Goal: Ask a question: Seek information or help from site administrators or community

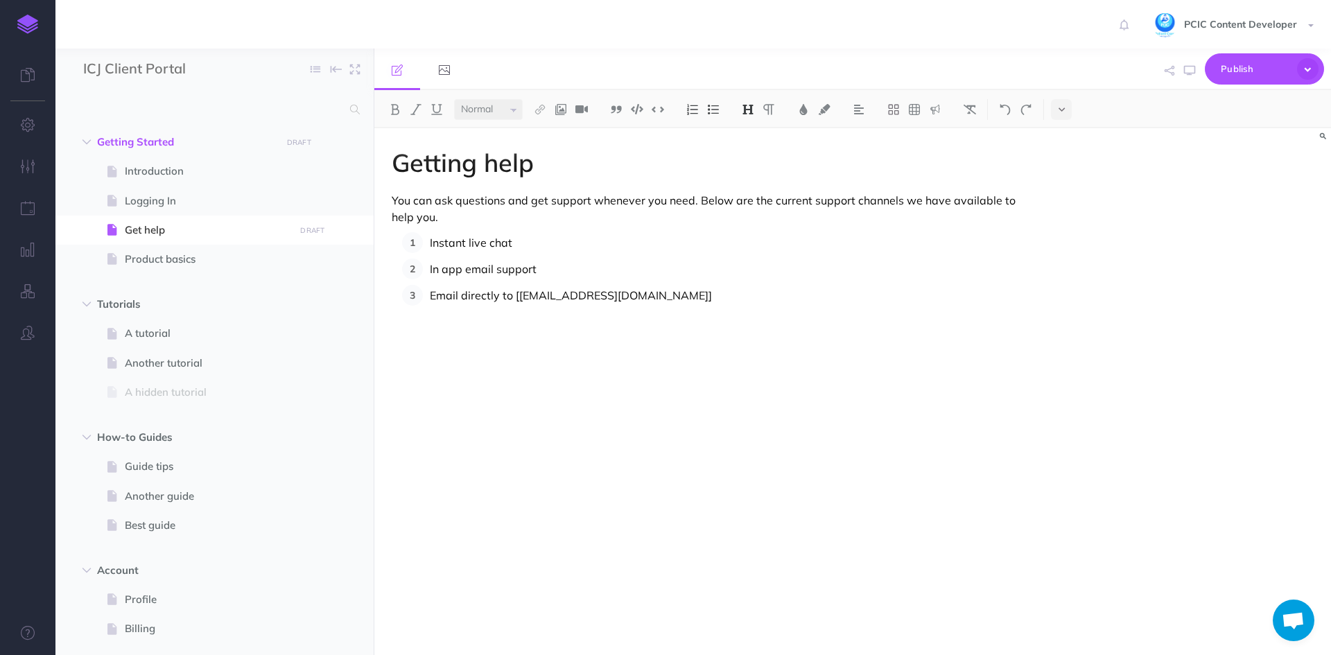
select select "null"
click at [1299, 619] on span "Open chat" at bounding box center [1292, 621] width 23 height 19
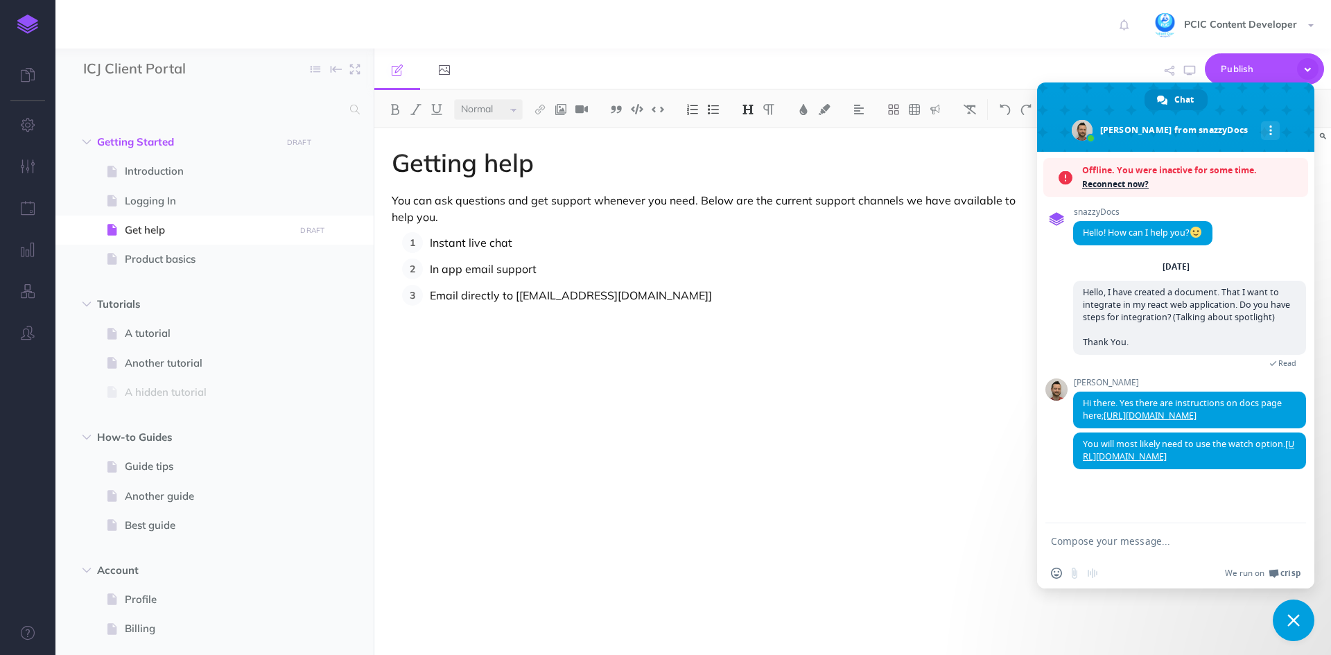
click at [1088, 543] on textarea "Compose your message..." at bounding box center [1160, 541] width 219 height 12
click at [1103, 541] on textarea "Compose your message..." at bounding box center [1160, 541] width 219 height 12
click at [1076, 576] on div "Insert an emoji Send a file Audio message" at bounding box center [1078, 573] width 54 height 11
click at [1071, 571] on div "Insert an emoji Send a file Audio message" at bounding box center [1078, 573] width 54 height 11
click at [1122, 544] on textarea "Compose your message..." at bounding box center [1160, 541] width 219 height 12
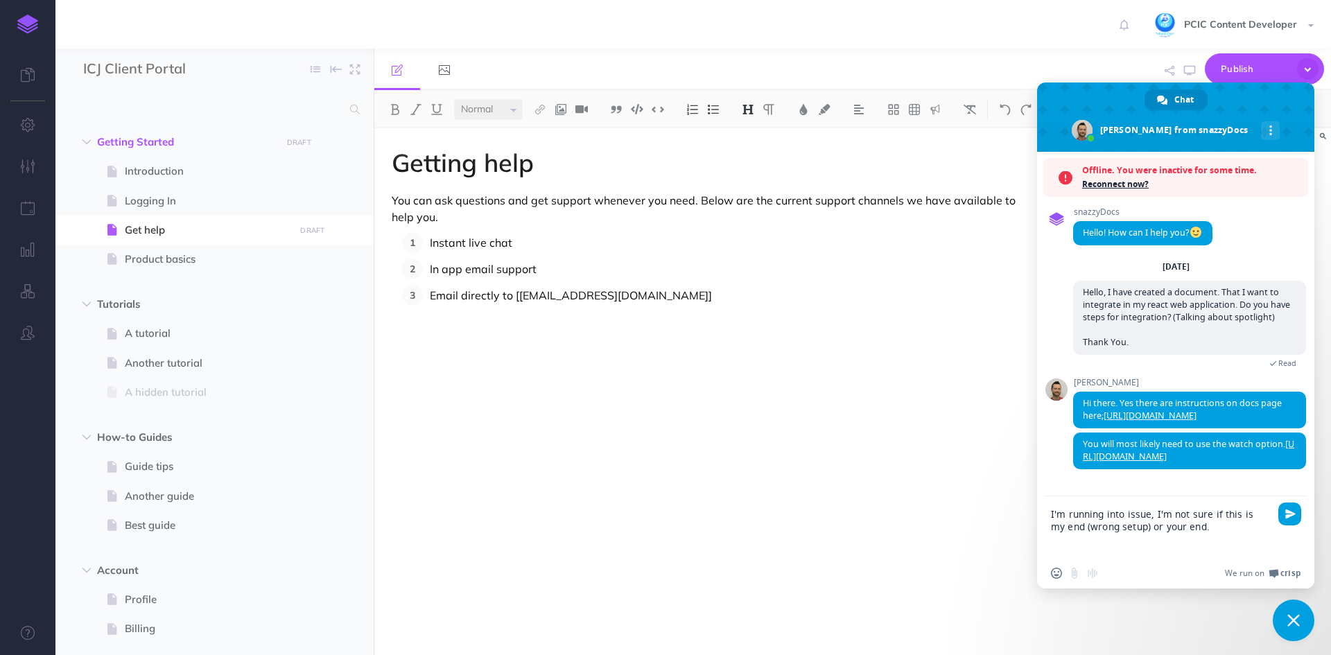
paste textarea "Compose your message..."
click at [1070, 572] on div "Insert an emoji Send a file Audio message" at bounding box center [1078, 573] width 54 height 11
click at [1184, 542] on textarea "I'm running into issue, I'm not sure if this is my end (wrong setup) or your en…" at bounding box center [1160, 533] width 219 height 50
click at [1239, 532] on textarea "I'm running into issue, I'm not sure if this is my end (wrong setup) or your en…" at bounding box center [1160, 533] width 219 height 50
click at [1098, 549] on textarea "I'm running into issue, I'm not sure if this is my end (wrong setup) or your en…" at bounding box center [1160, 533] width 219 height 50
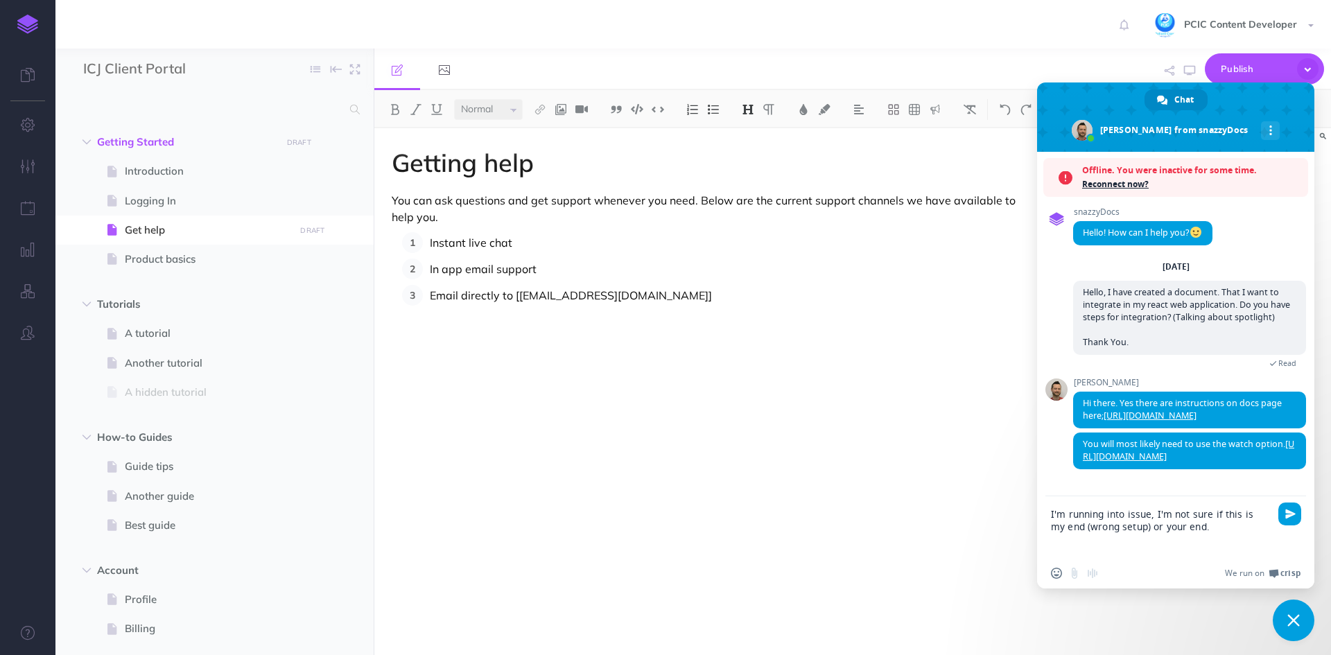
click at [1208, 529] on textarea "I'm running into issue, I'm not sure if this is my end (wrong setup) or your en…" at bounding box center [1160, 533] width 219 height 50
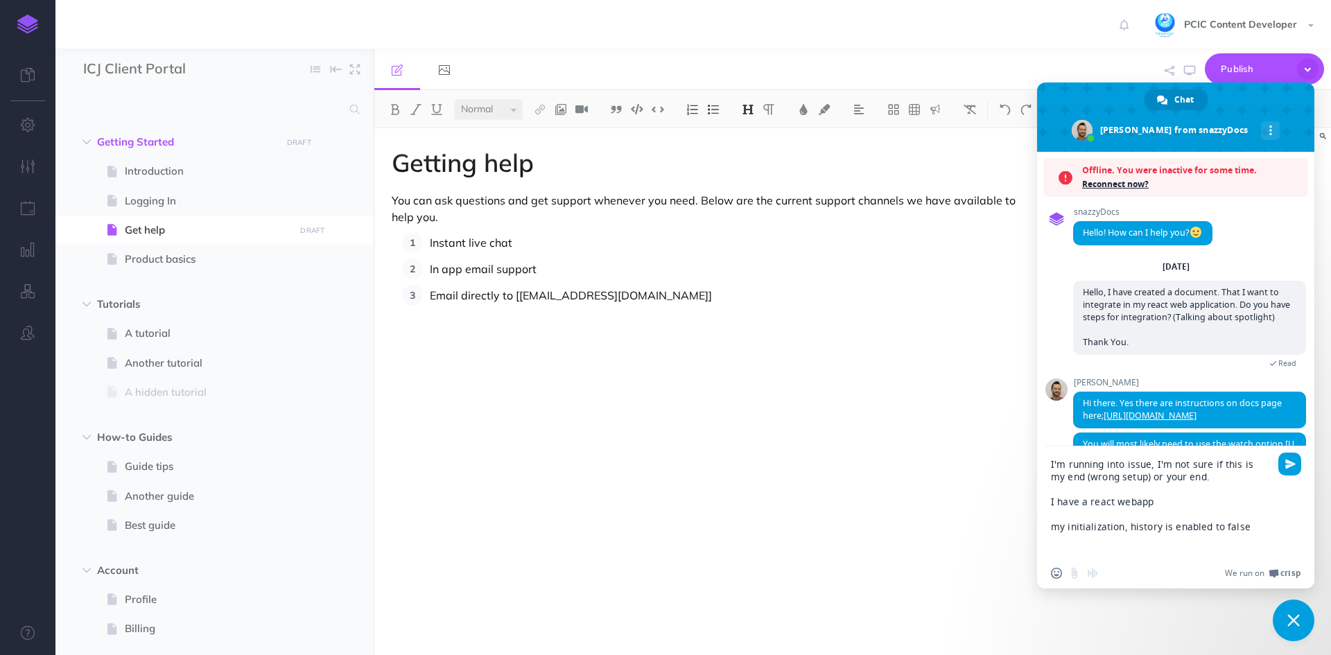
paste textarea "if (!document.getElementById("snazzydocs-spotlight")) { const script = document…"
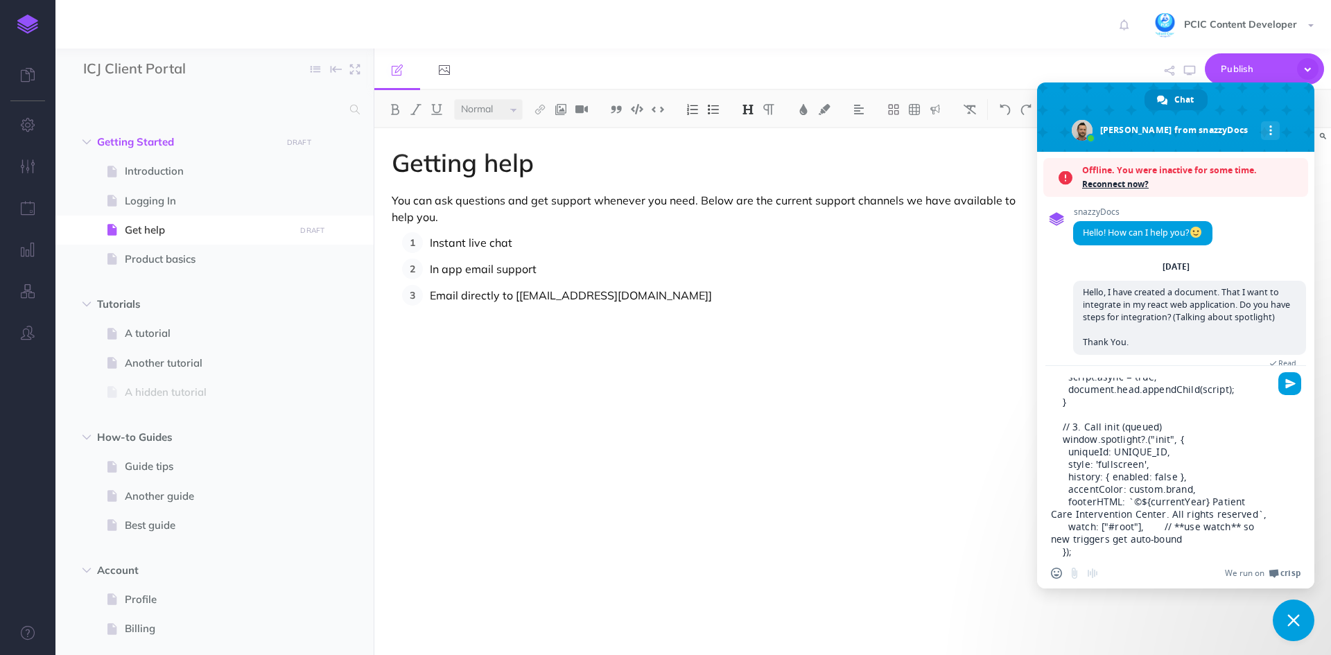
scroll to position [182, 0]
paste textarea "setTimeout((function() { var t; a.style.visibility = "visible", document.getEle…"
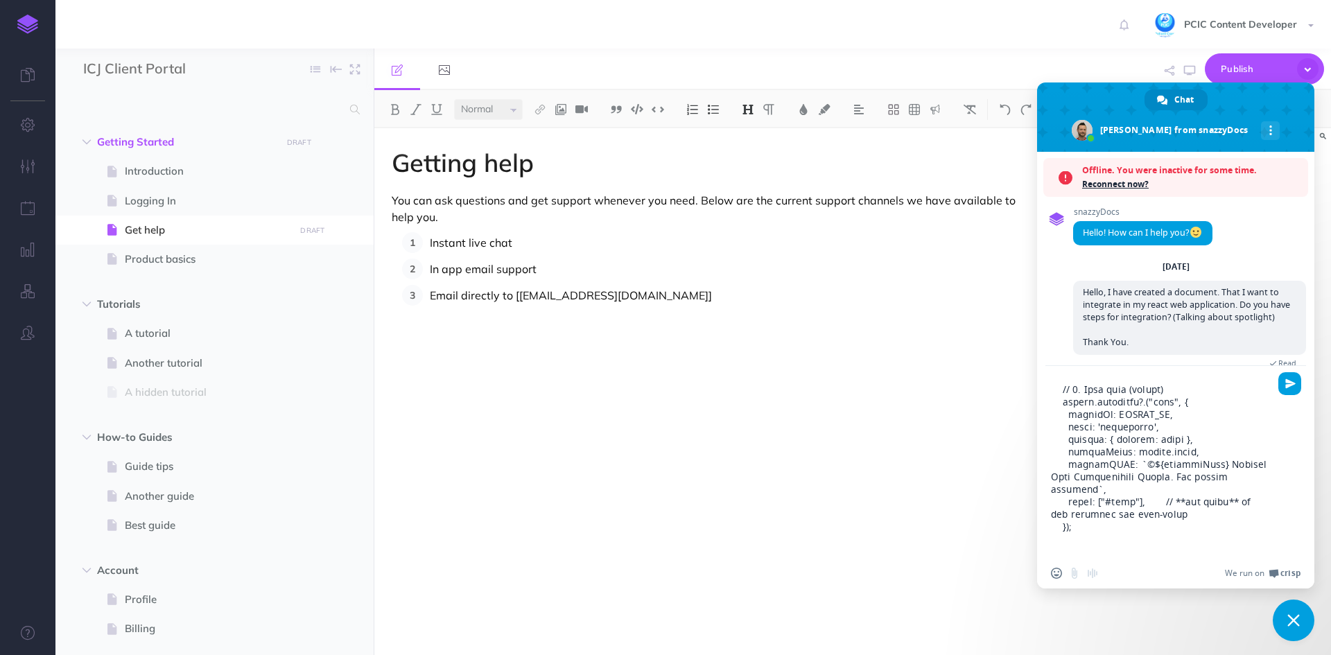
scroll to position [518, 0]
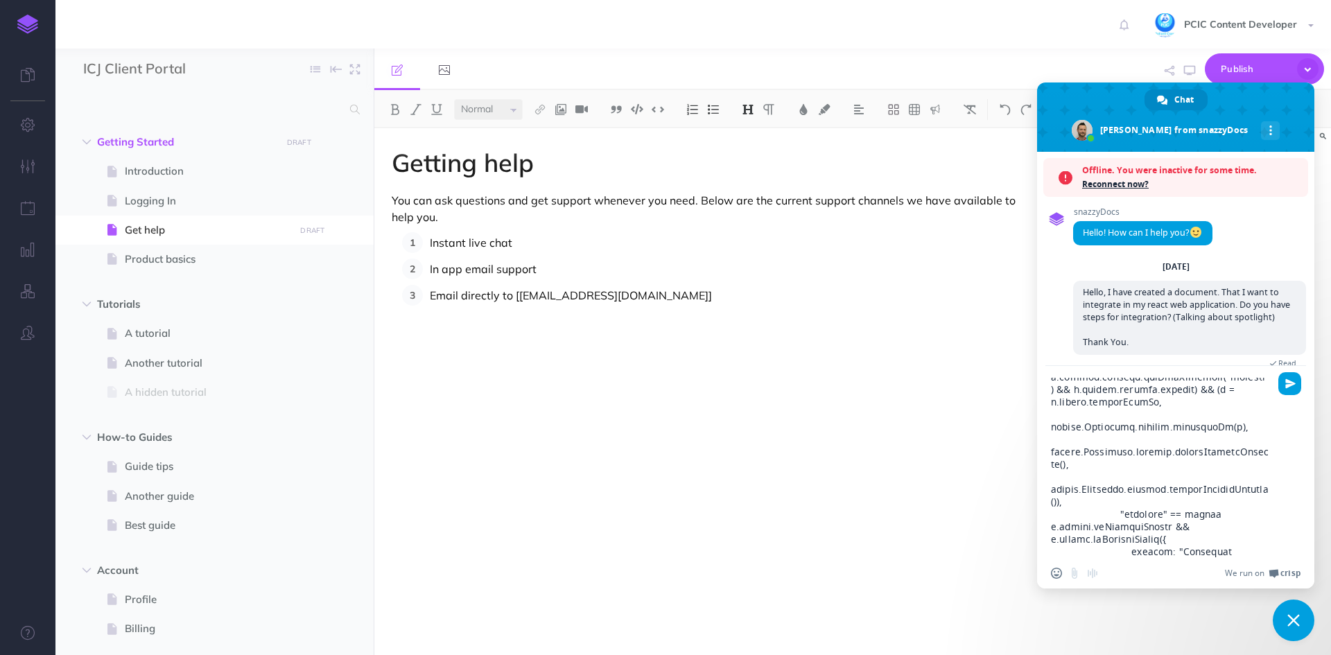
drag, startPoint x: 1231, startPoint y: 399, endPoint x: 1048, endPoint y: 405, distance: 183.7
click at [1048, 405] on div at bounding box center [1175, 463] width 277 height 195
click at [1182, 549] on textarea "Compose your message..." at bounding box center [1160, 468] width 219 height 180
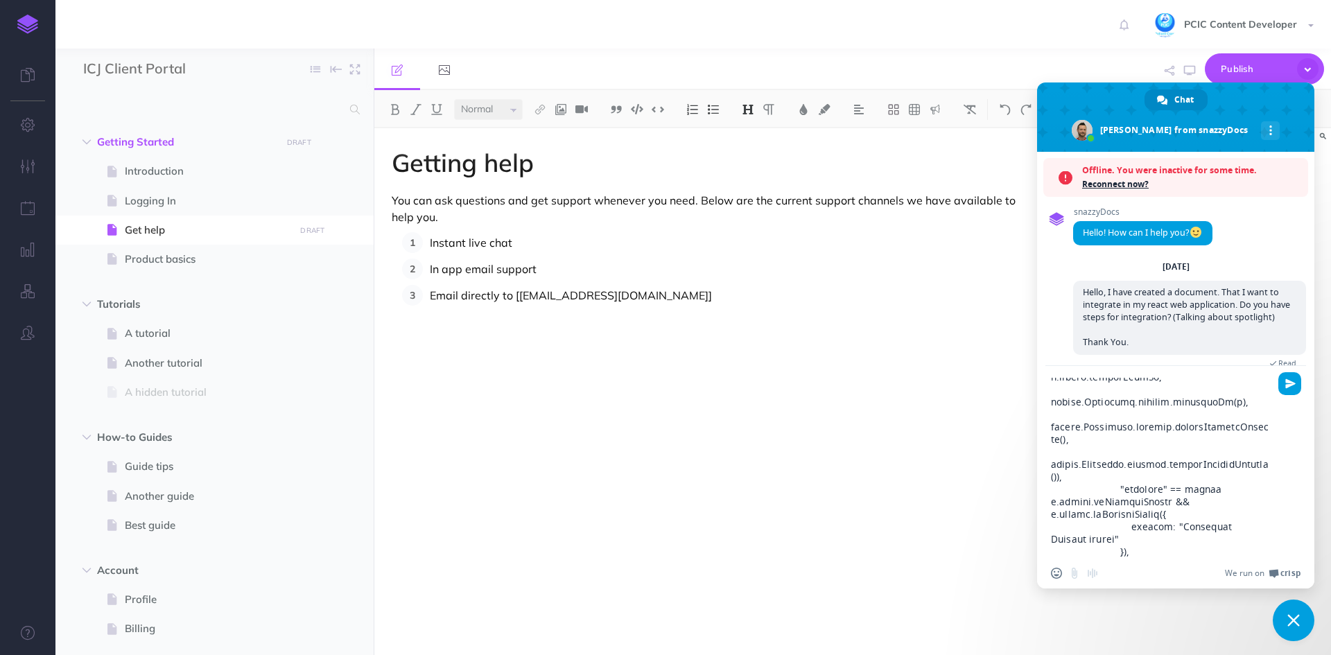
scroll to position [556, 0]
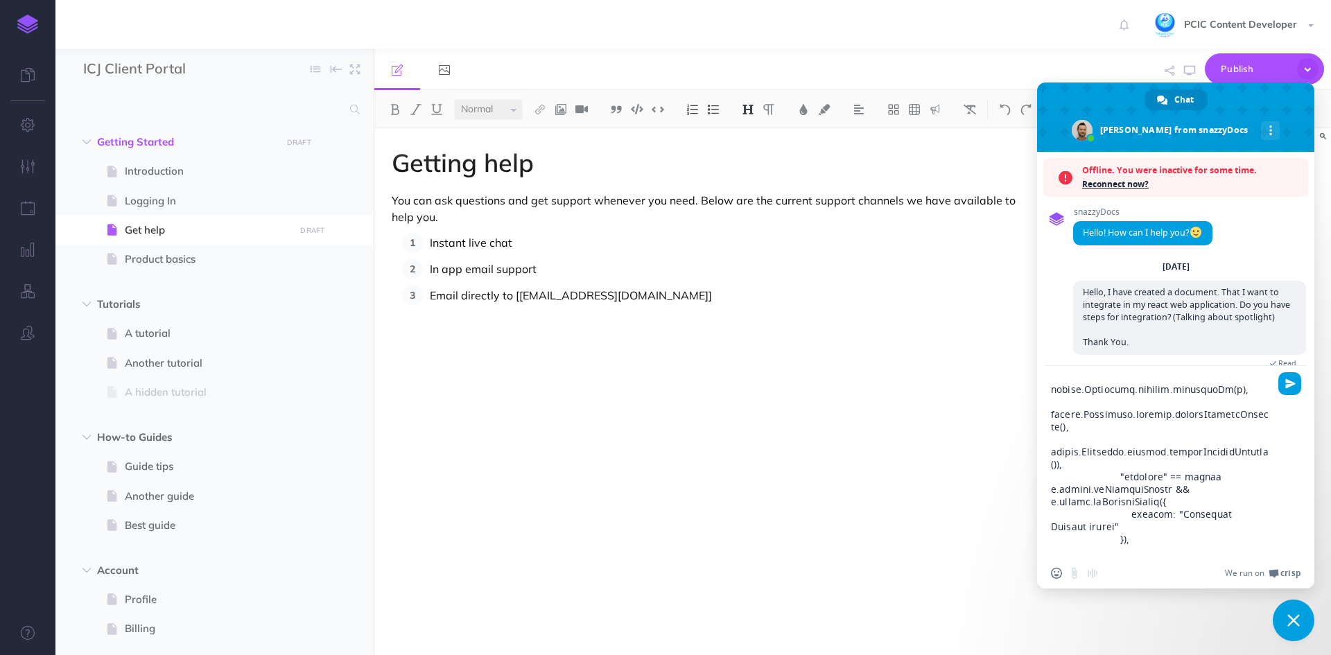
paste textarea "window.Spotlight.history.navigateTo(t),"
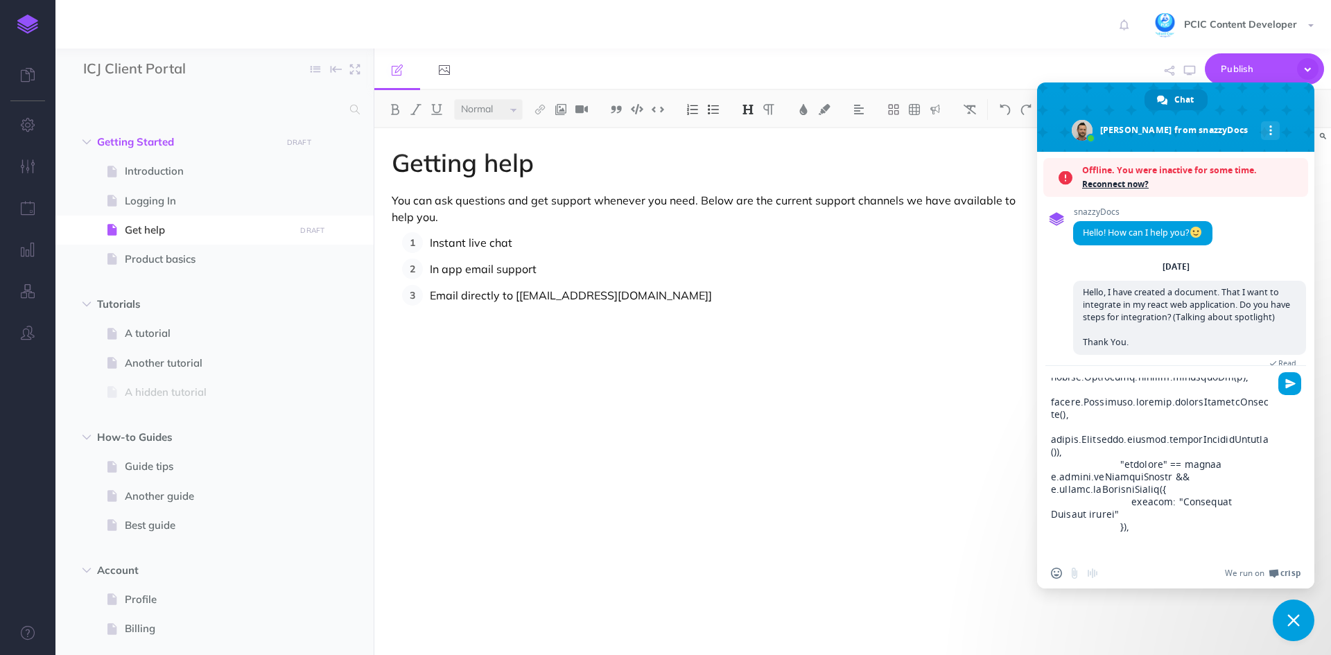
scroll to position [581, 0]
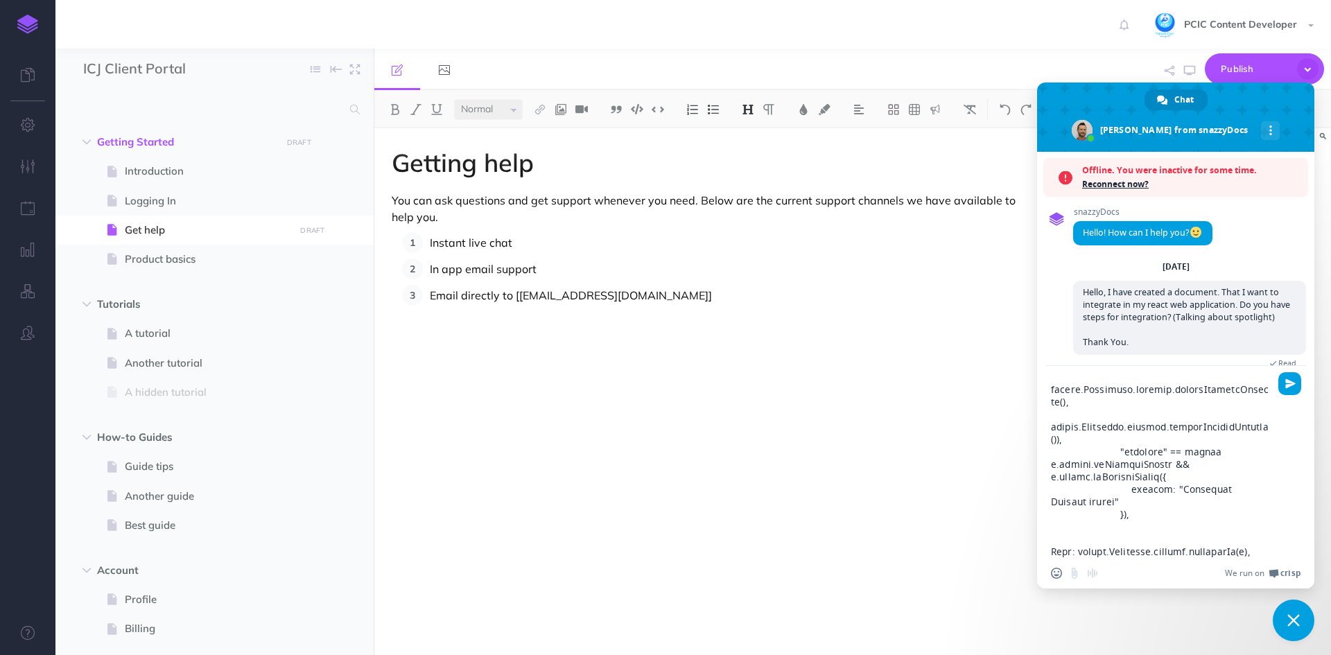
click at [1073, 516] on textarea "Compose your message..." at bounding box center [1160, 468] width 219 height 180
paste textarea "spotlight.min.js?v=0.1.2"
click at [1252, 527] on textarea "Compose your message..." at bounding box center [1160, 468] width 219 height 180
click at [1157, 554] on textarea "Compose your message..." at bounding box center [1160, 468] width 219 height 180
paste textarea "spotlight.min.js?v=0.1.2:1 Uncaught TypeError: Cannot read properties of undefi…"
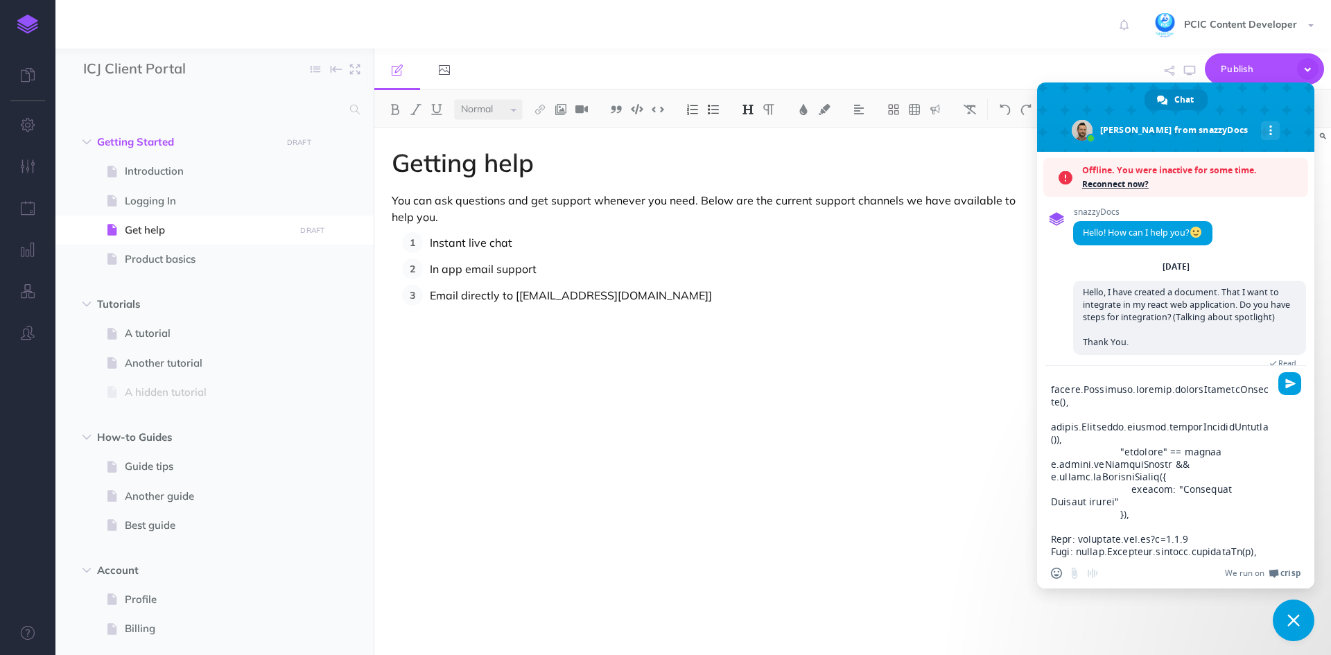
scroll to position [681, 0]
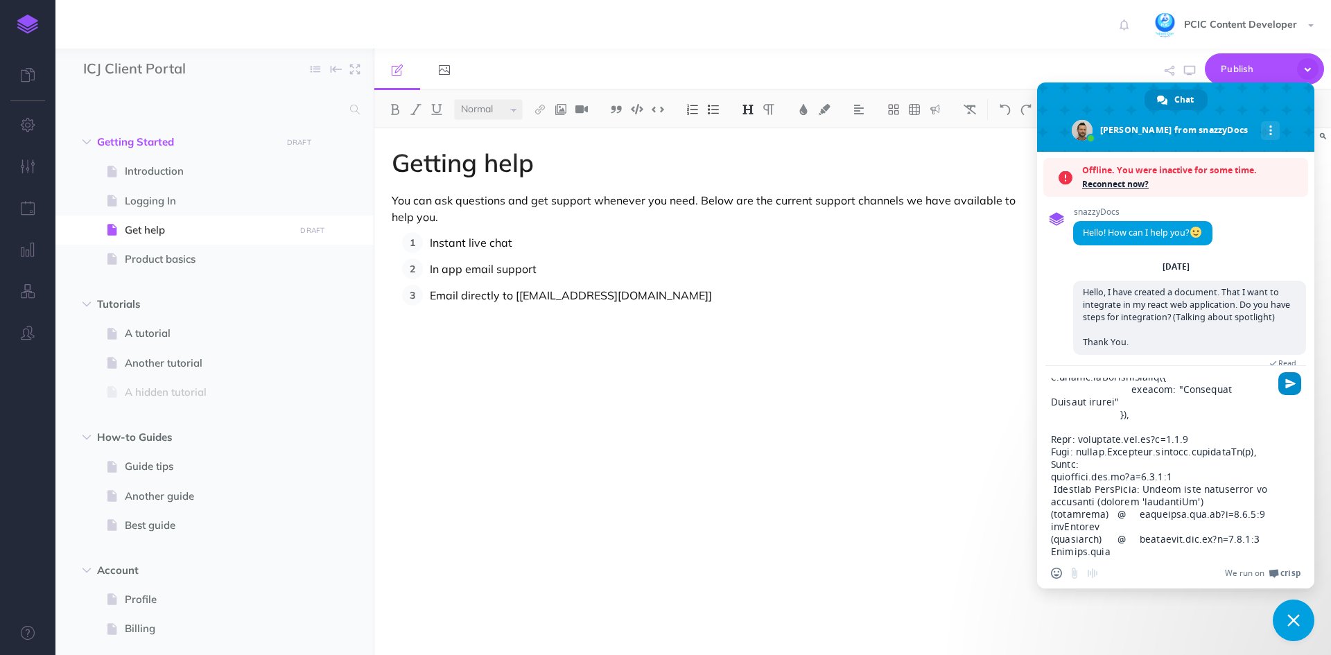
type textarea "I'm running into issue, I'm not sure if this is my end (wrong setup) or your en…"
click at [1290, 383] on span "Send" at bounding box center [1290, 383] width 10 height 10
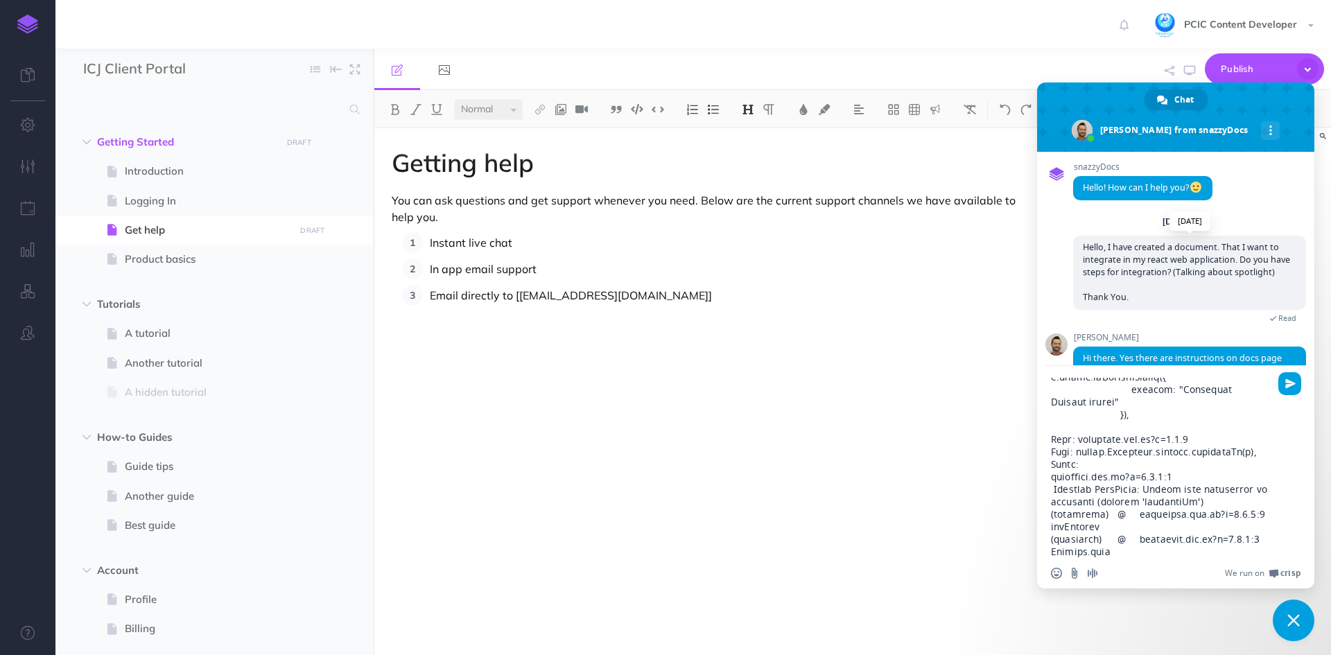
scroll to position [112, 0]
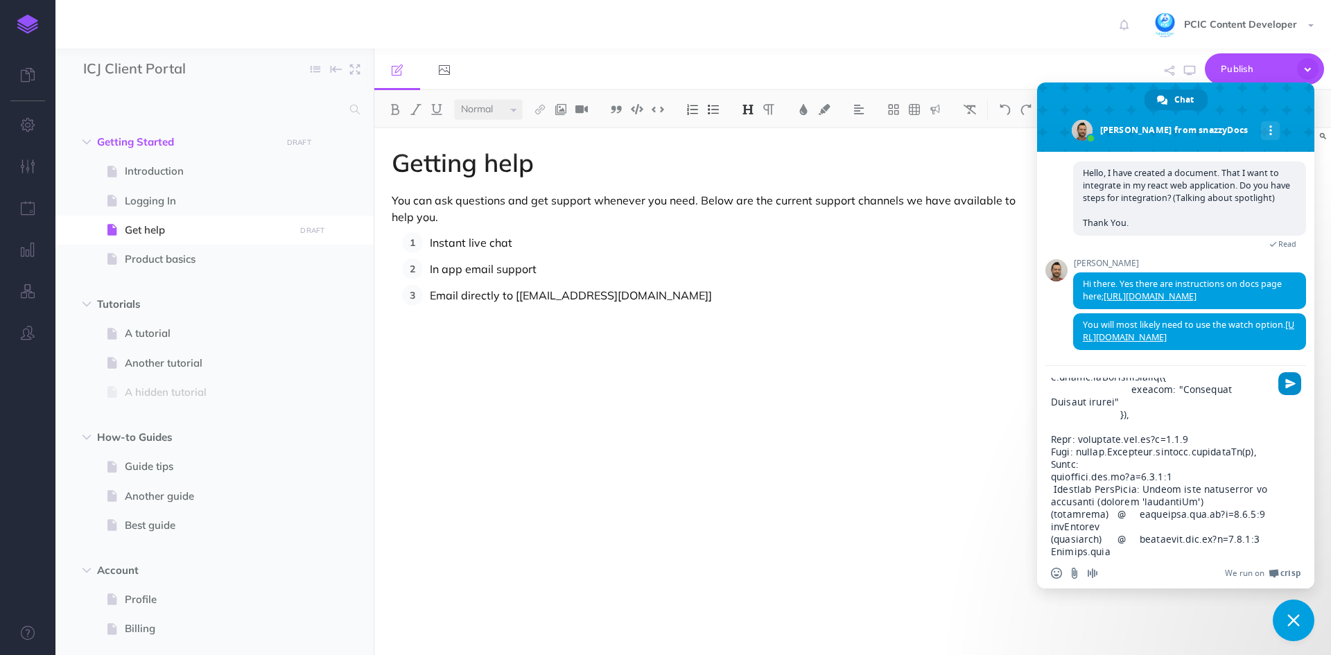
click at [1286, 380] on span "Send" at bounding box center [1290, 383] width 10 height 10
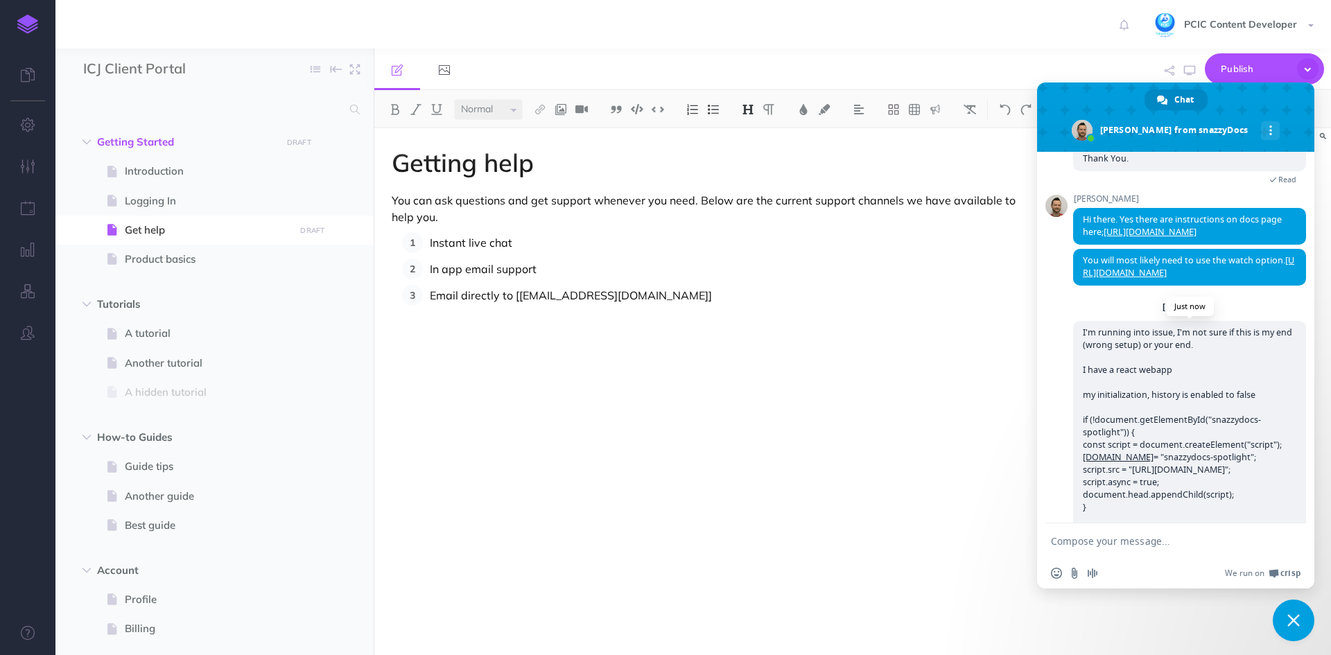
scroll to position [277, 0]
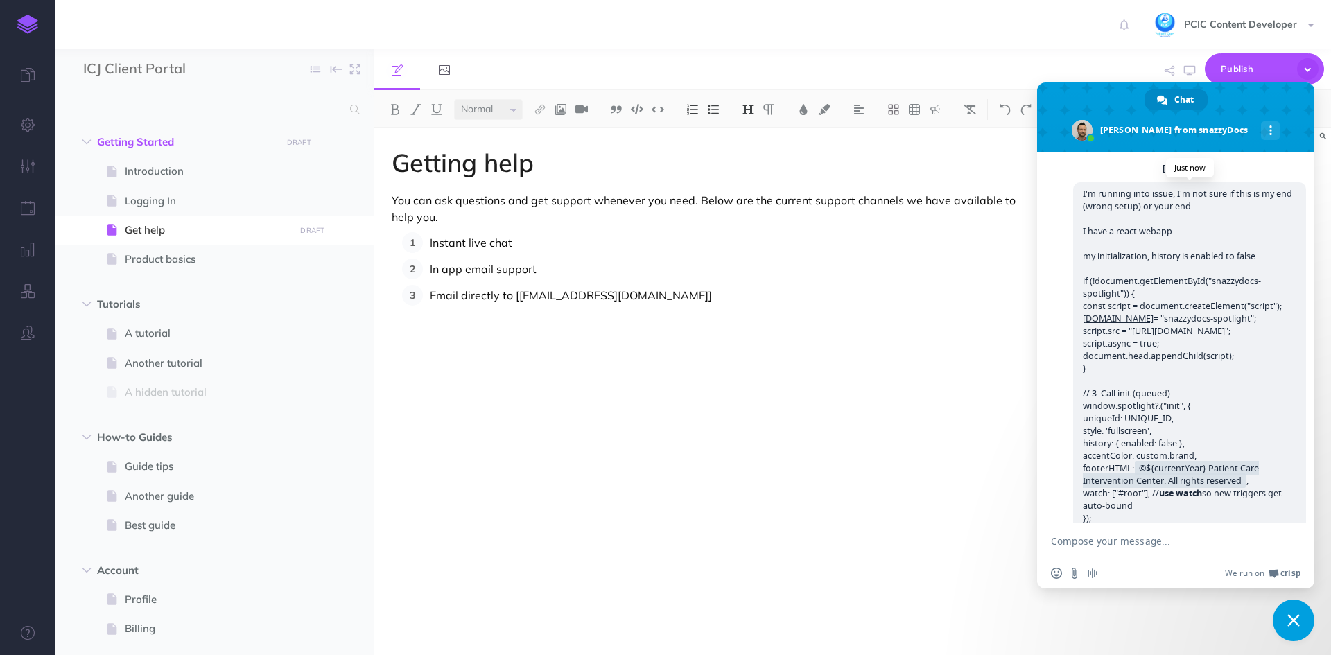
click at [1218, 356] on span "I'm running into issue, I'm not sure if this is my end (wrong setup) or your en…" at bounding box center [1188, 549] width 213 height 723
click at [1246, 240] on span "I'm running into issue, I'm not sure if this is my end (wrong setup) or your en…" at bounding box center [1189, 549] width 233 height 735
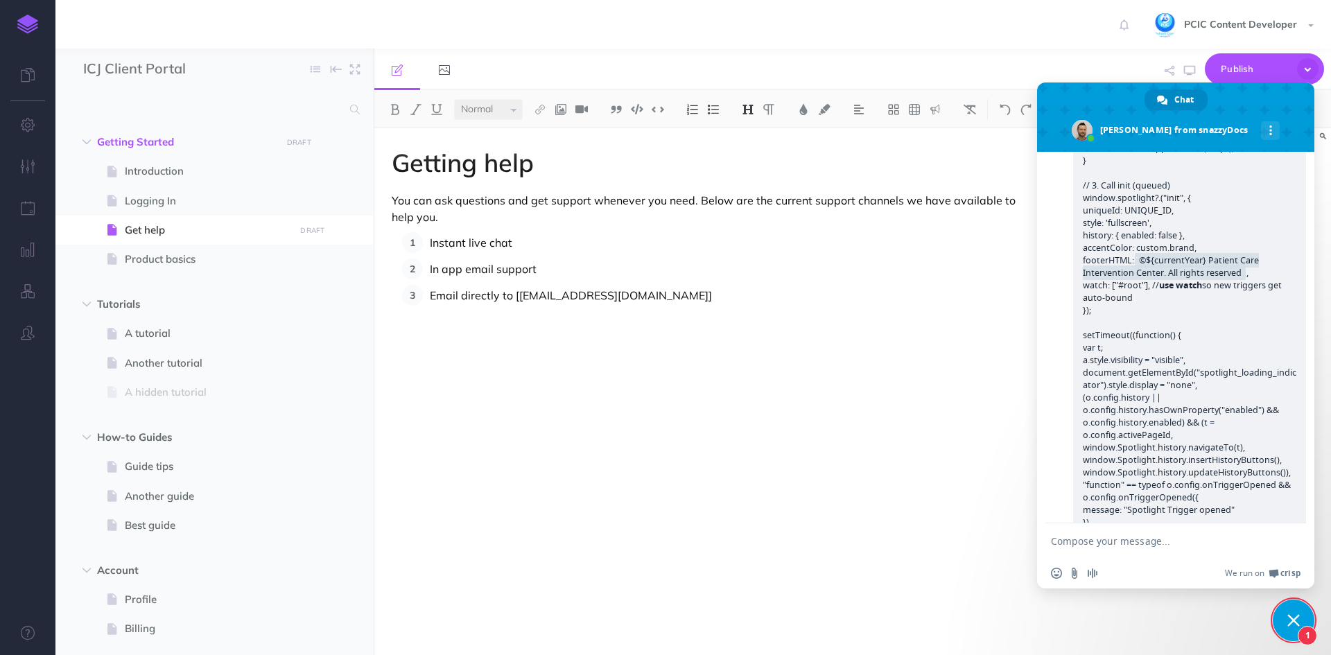
scroll to position [827, 0]
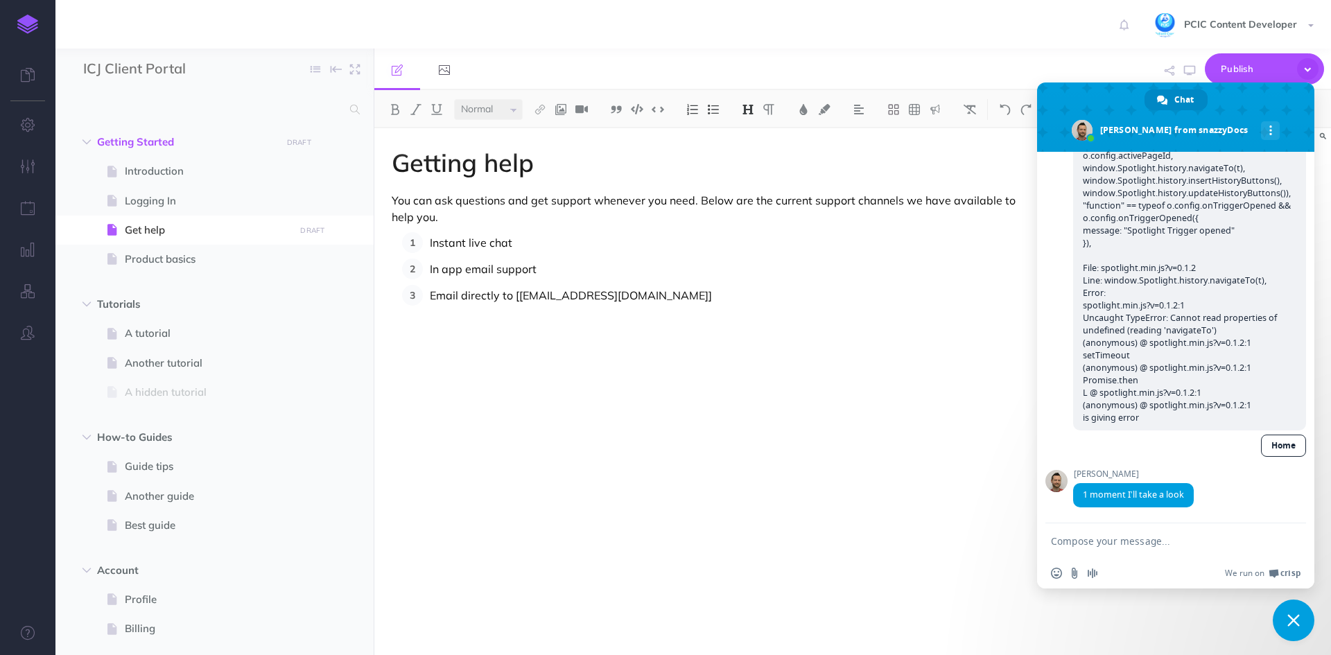
click at [1150, 543] on textarea "Compose your message..." at bounding box center [1160, 541] width 219 height 12
type textarea "Sure."
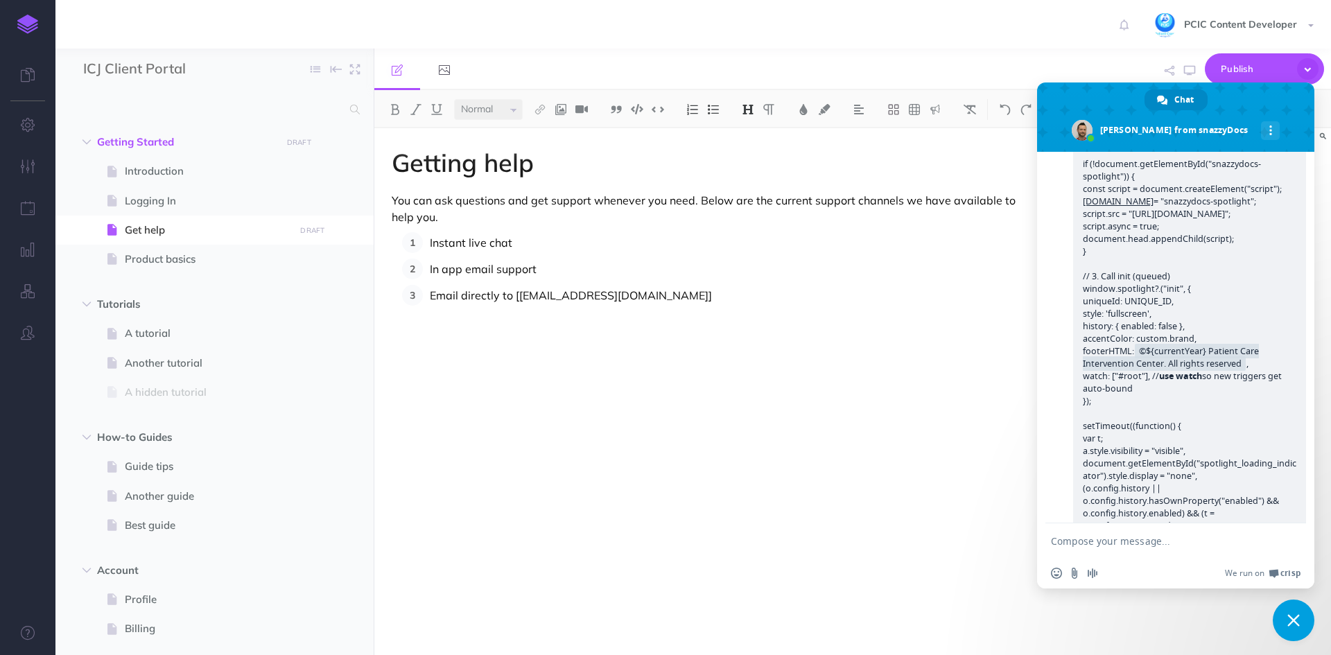
scroll to position [949, 0]
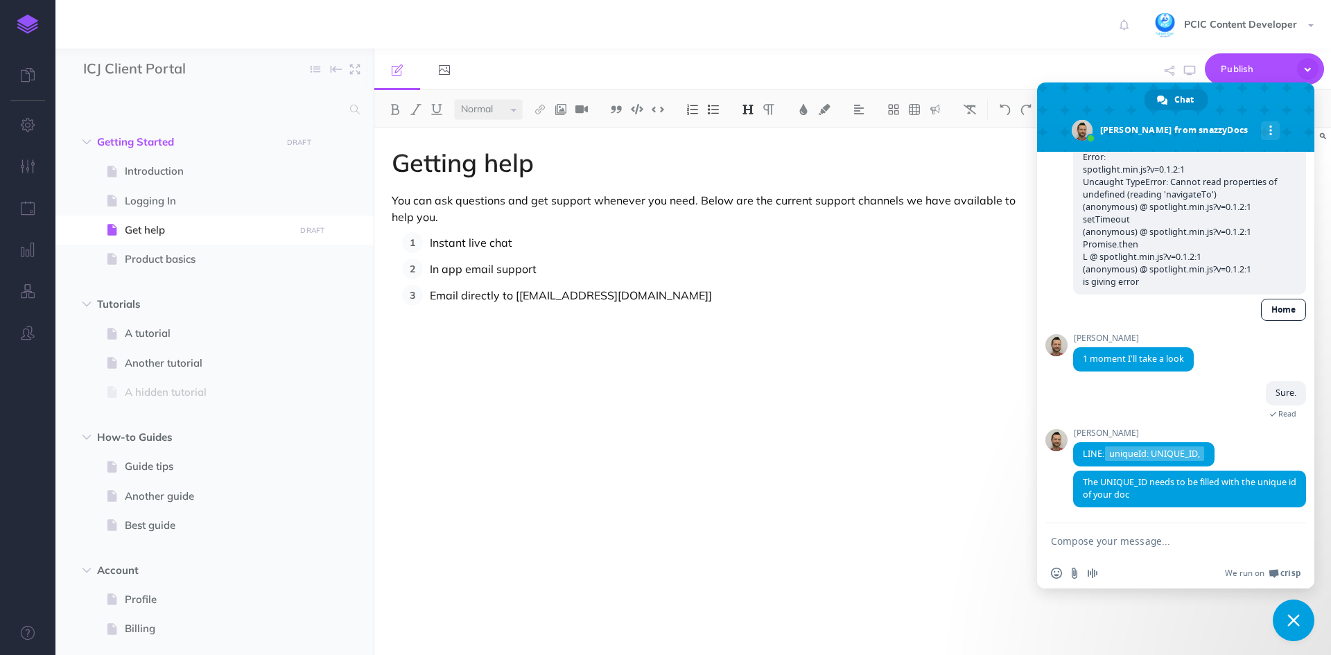
click at [1136, 545] on textarea "Compose your message..." at bounding box center [1160, 541] width 219 height 12
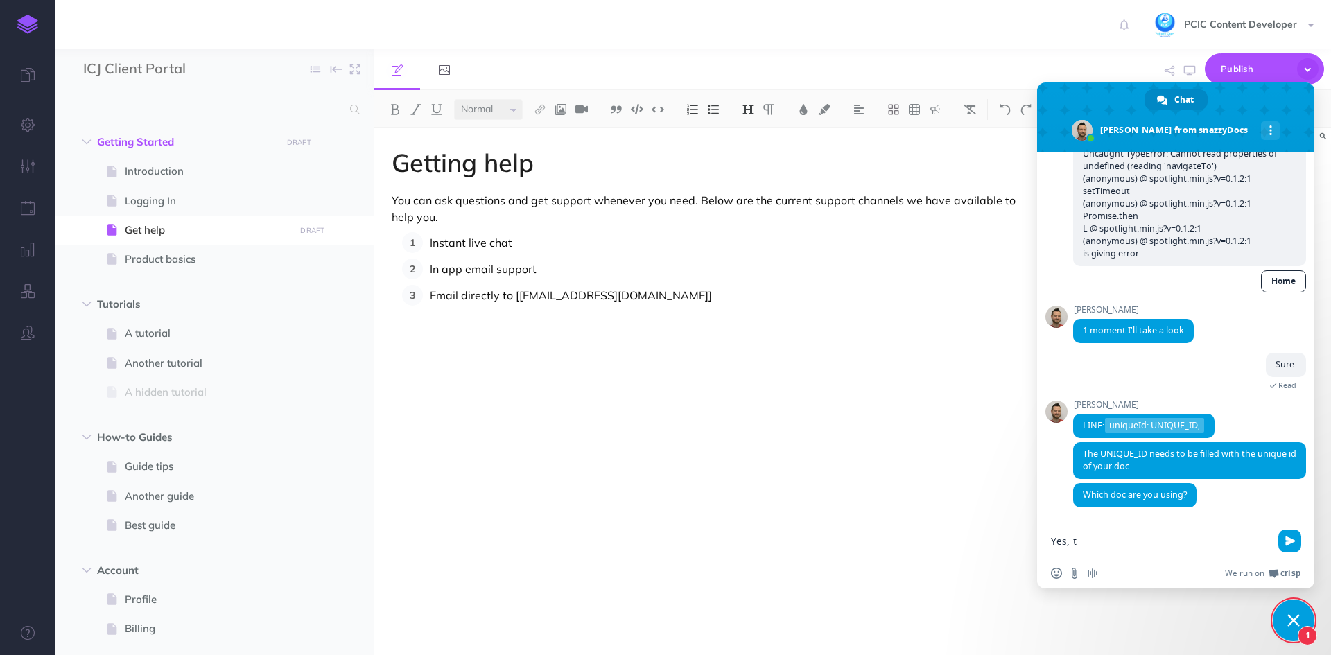
scroll to position [978, 0]
click at [1087, 541] on textarea "Yes, t" at bounding box center [1160, 541] width 219 height 12
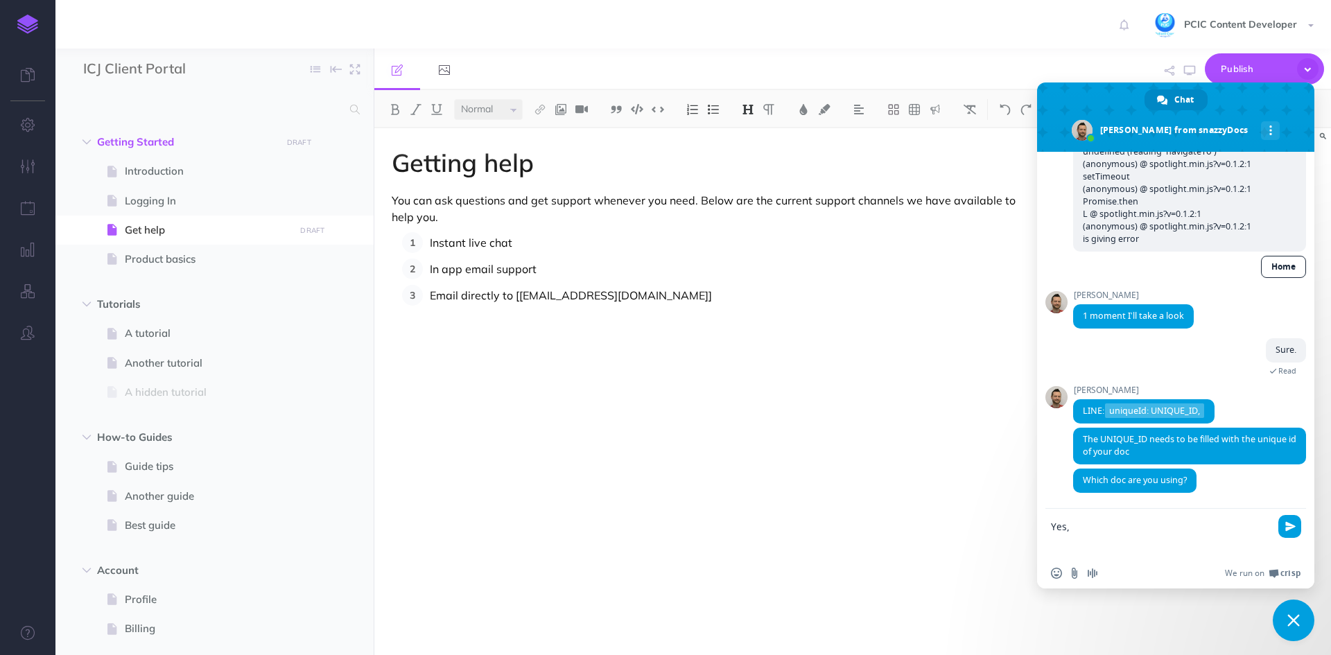
paste textarea "const UNIQUE_ID = import.meta.env.VITE_SNAZZY_DOC_UNIQUE_ID;"
type textarea "Yes, const UNIQUE_ID = import.meta.env.VITE_SNAZZY_DOC_UNIQUE_ID;"
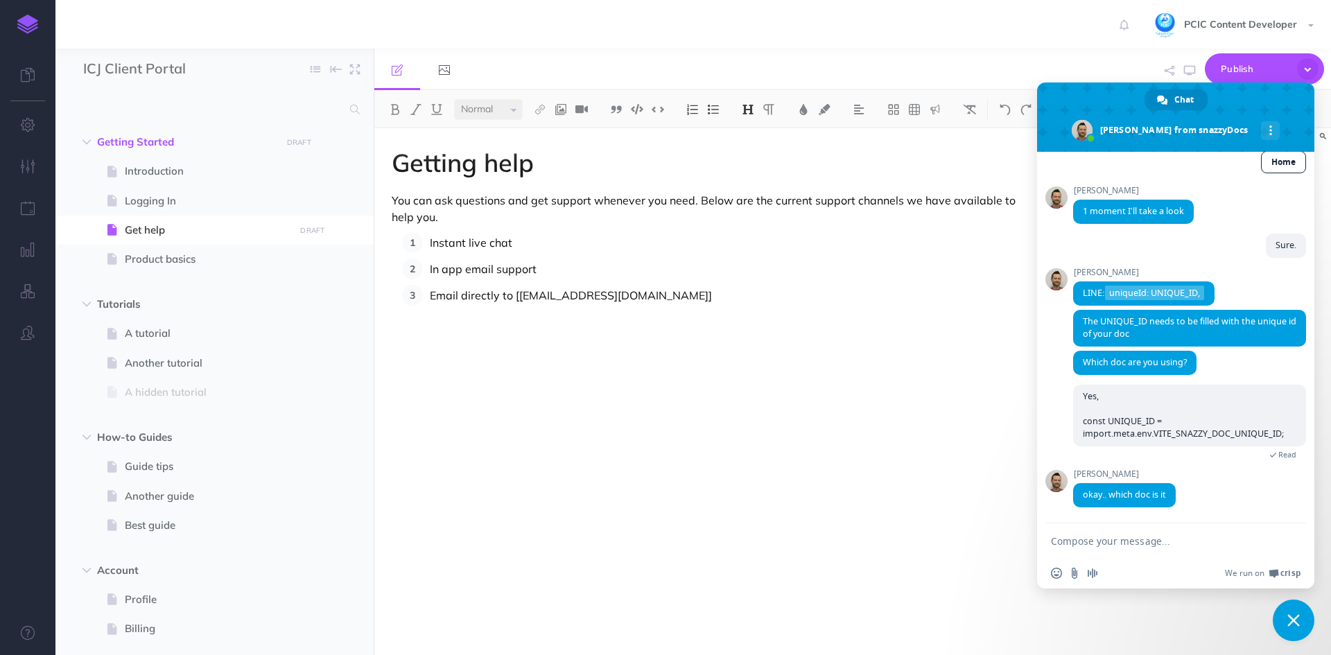
scroll to position [1097, 0]
click at [1145, 541] on textarea "Compose your message..." at bounding box center [1160, 541] width 219 height 12
click at [1218, 550] on form at bounding box center [1160, 541] width 219 height 37
click at [1153, 544] on textarea "Compose your message..." at bounding box center [1160, 541] width 219 height 12
type textarea "How do i check?"
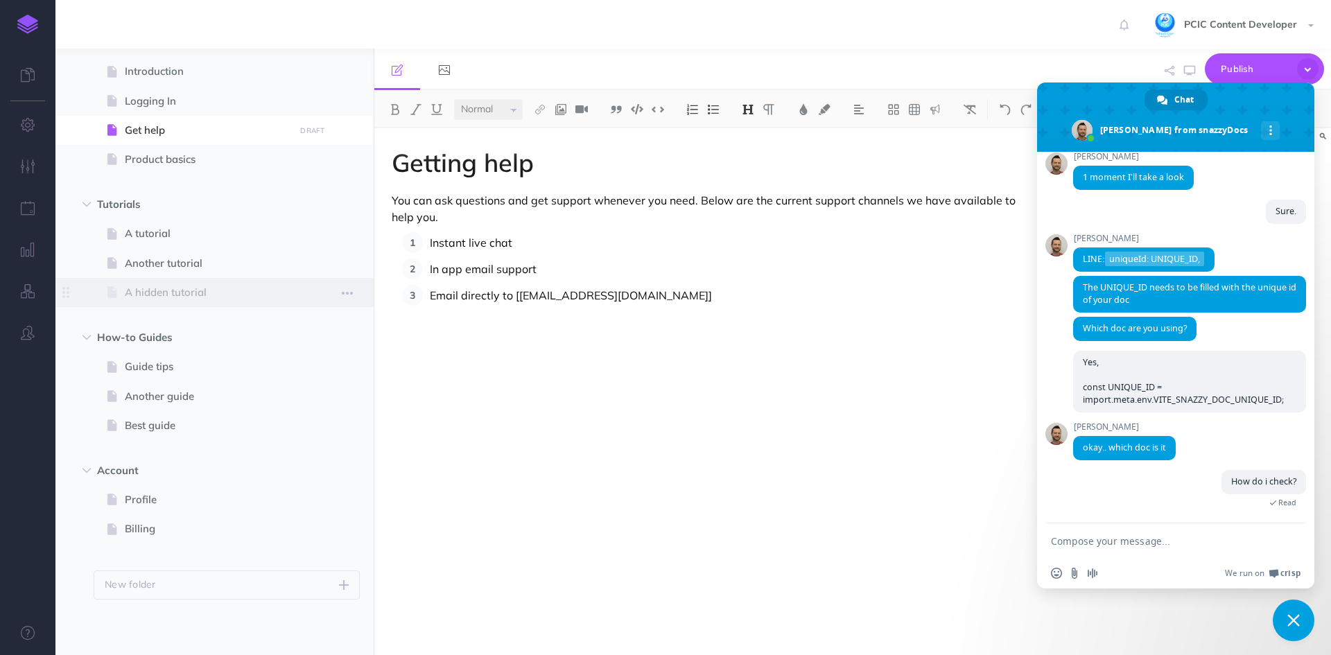
scroll to position [0, 0]
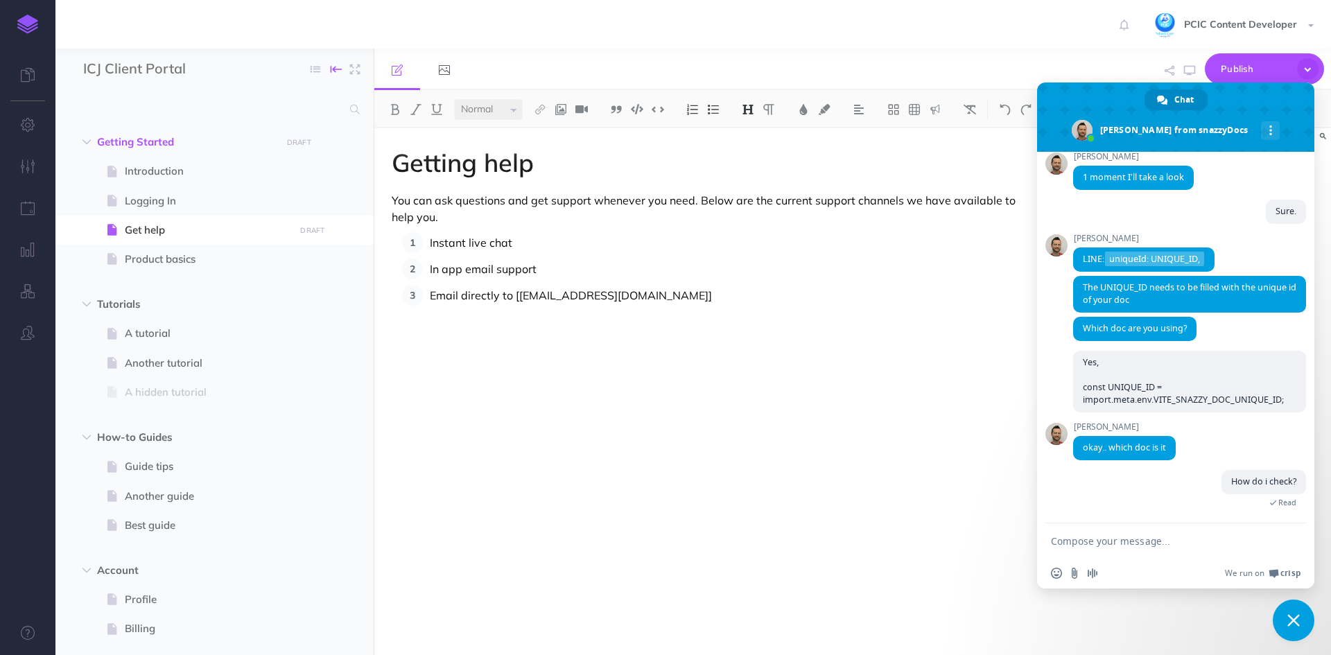
click at [338, 70] on icon "button" at bounding box center [336, 69] width 11 height 21
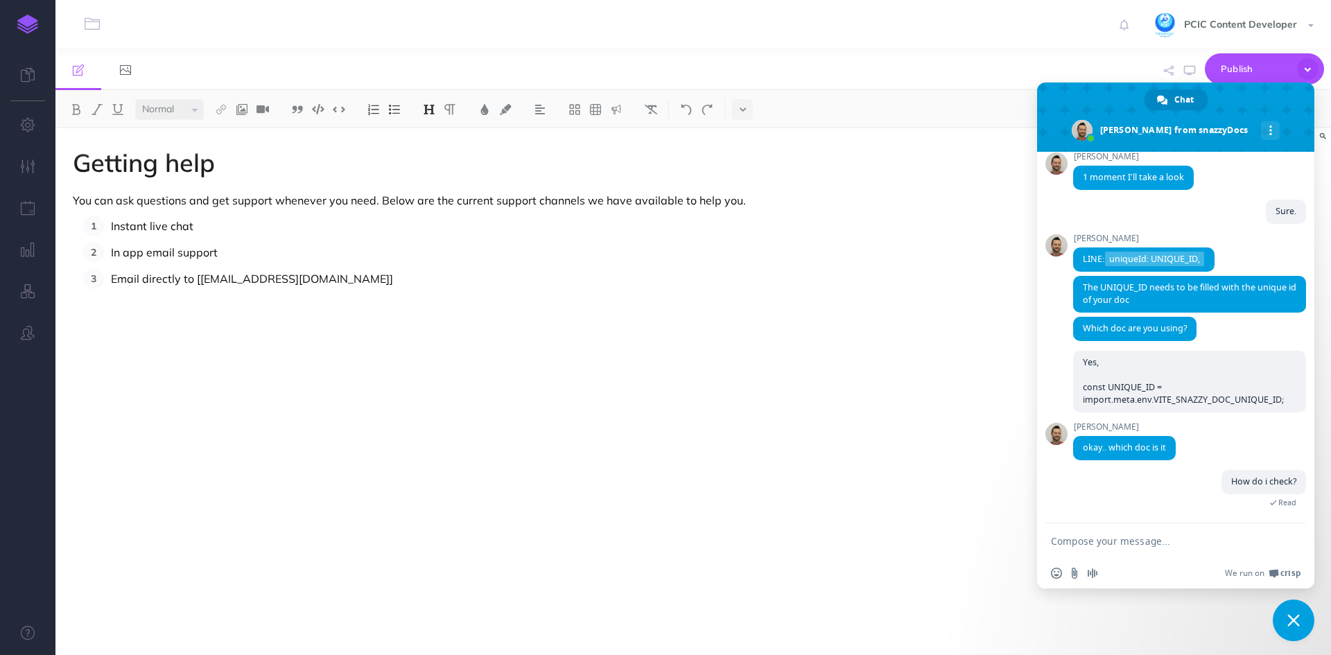
drag, startPoint x: 1252, startPoint y: 85, endPoint x: 1028, endPoint y: 114, distance: 225.6
click at [1028, 114] on body "Toggle Navigation PCIC Content Developer Settings Account Settings Teams PCIC S…" at bounding box center [665, 327] width 1331 height 655
click at [24, 130] on icon "button" at bounding box center [28, 125] width 15 height 14
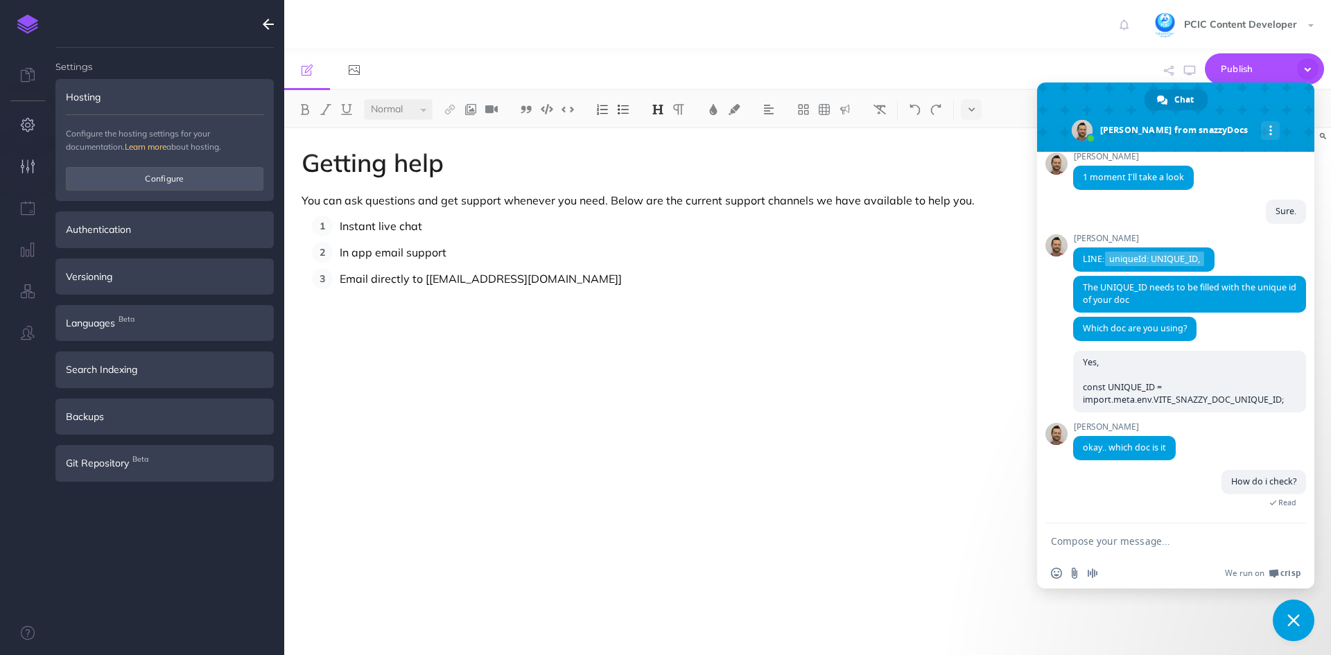
click at [26, 165] on icon "button" at bounding box center [28, 166] width 15 height 14
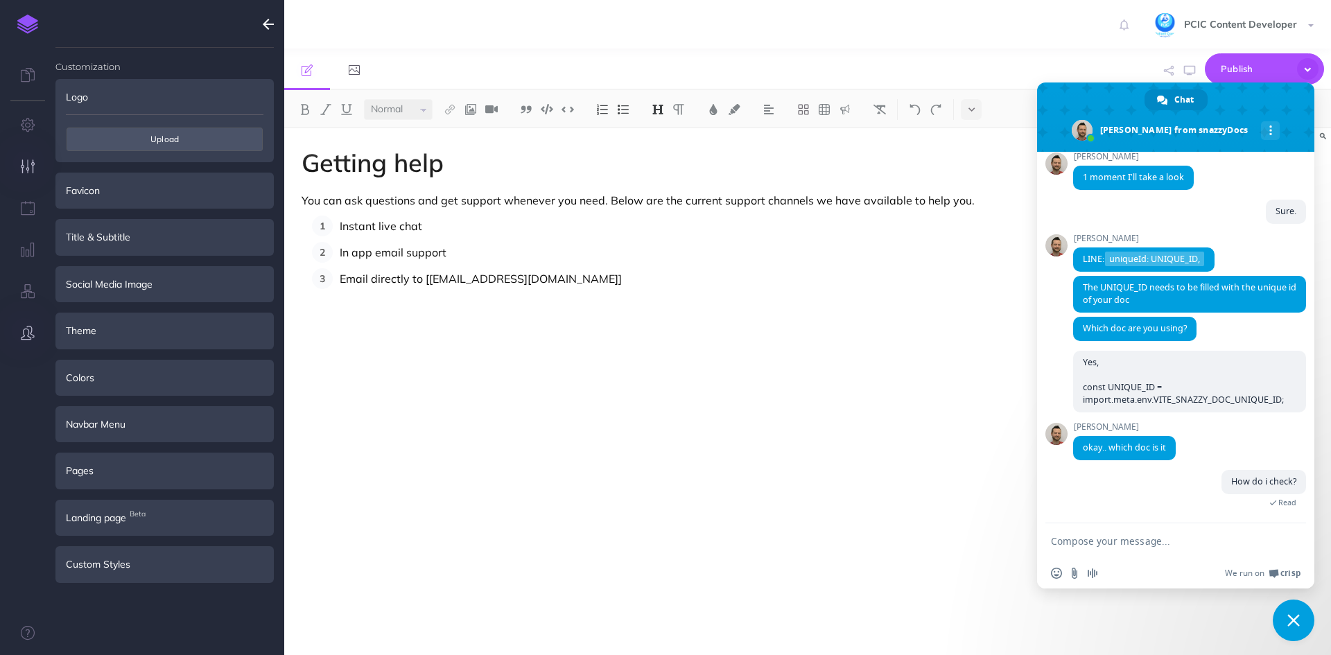
click at [35, 325] on button "button" at bounding box center [27, 334] width 55 height 42
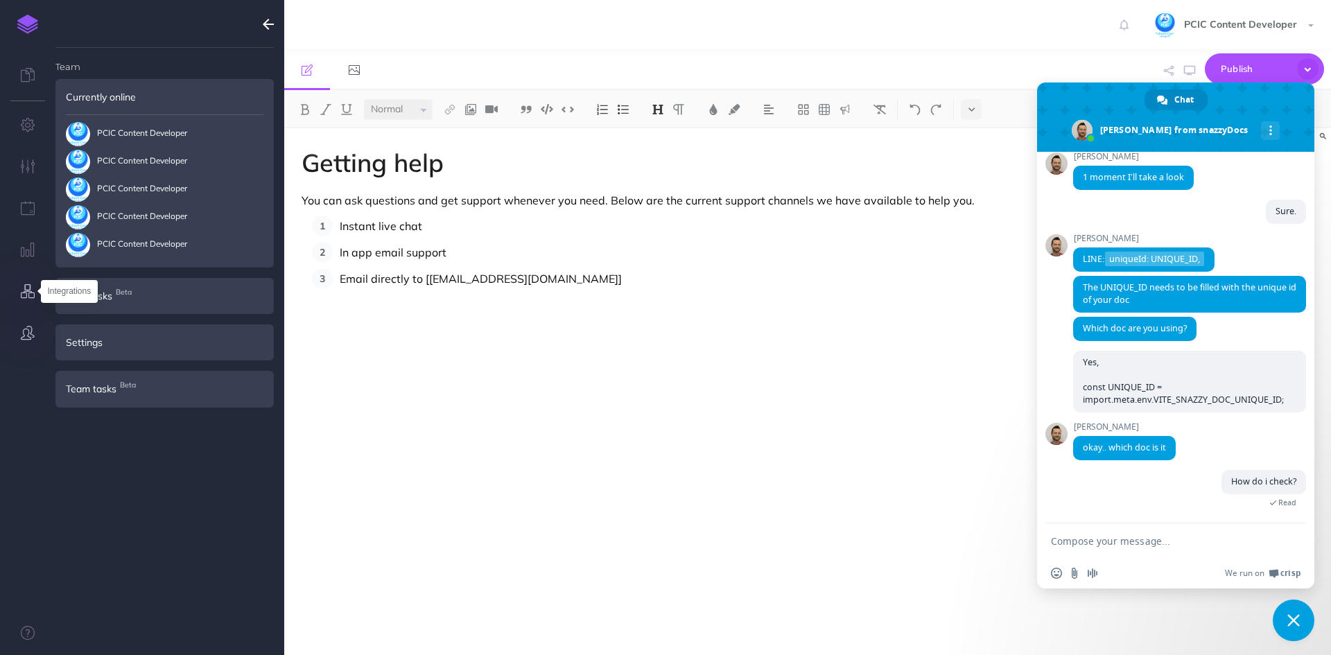
click at [35, 287] on icon "button" at bounding box center [28, 291] width 15 height 14
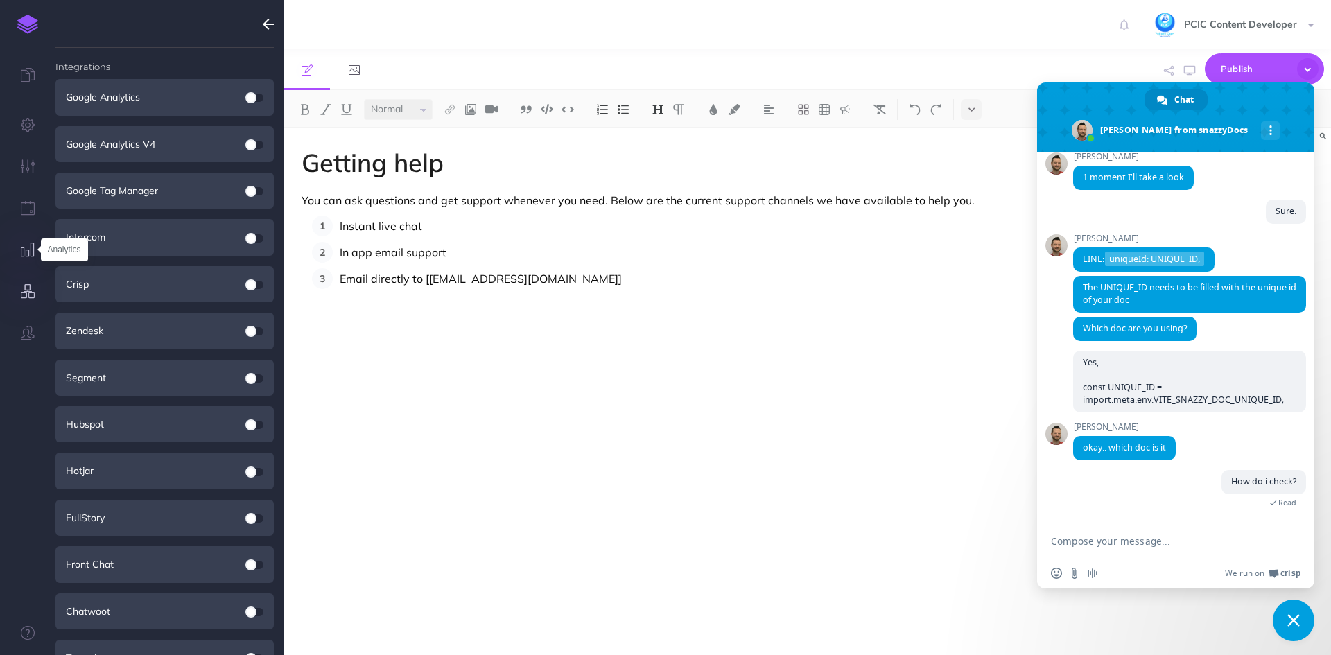
click at [28, 249] on icon "button" at bounding box center [28, 250] width 15 height 14
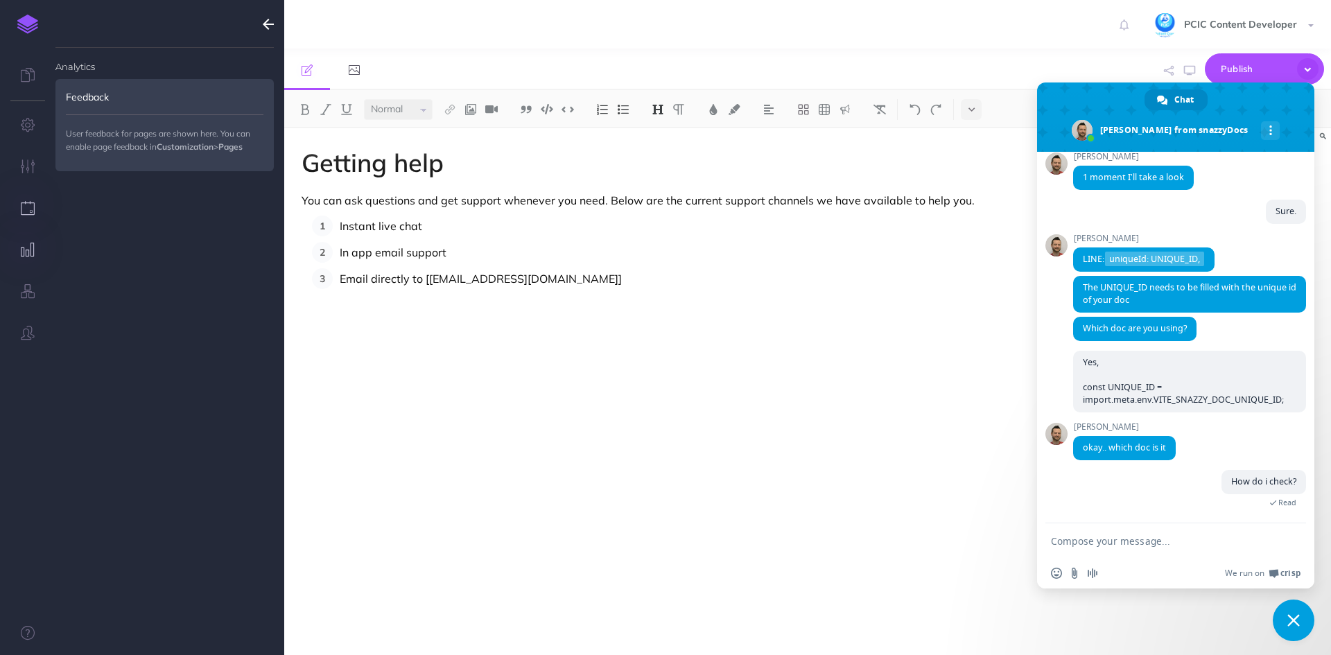
click at [26, 200] on button "button" at bounding box center [27, 209] width 55 height 42
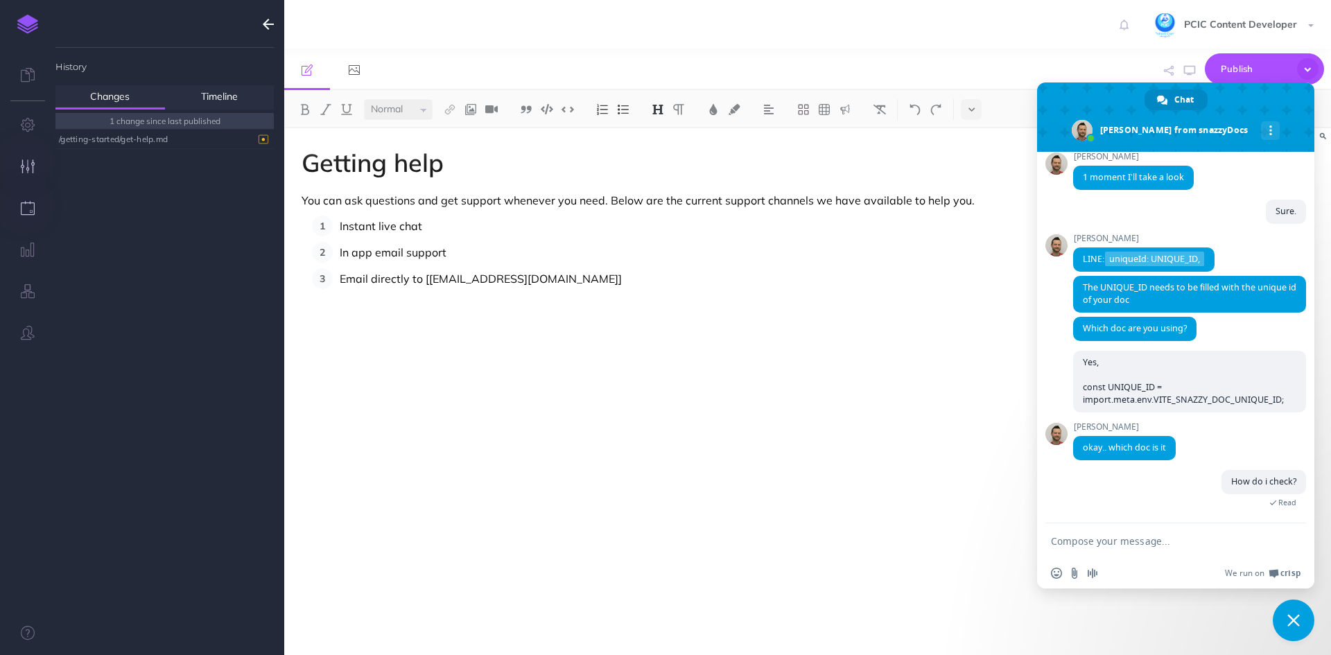
click at [21, 174] on button "button" at bounding box center [27, 167] width 55 height 42
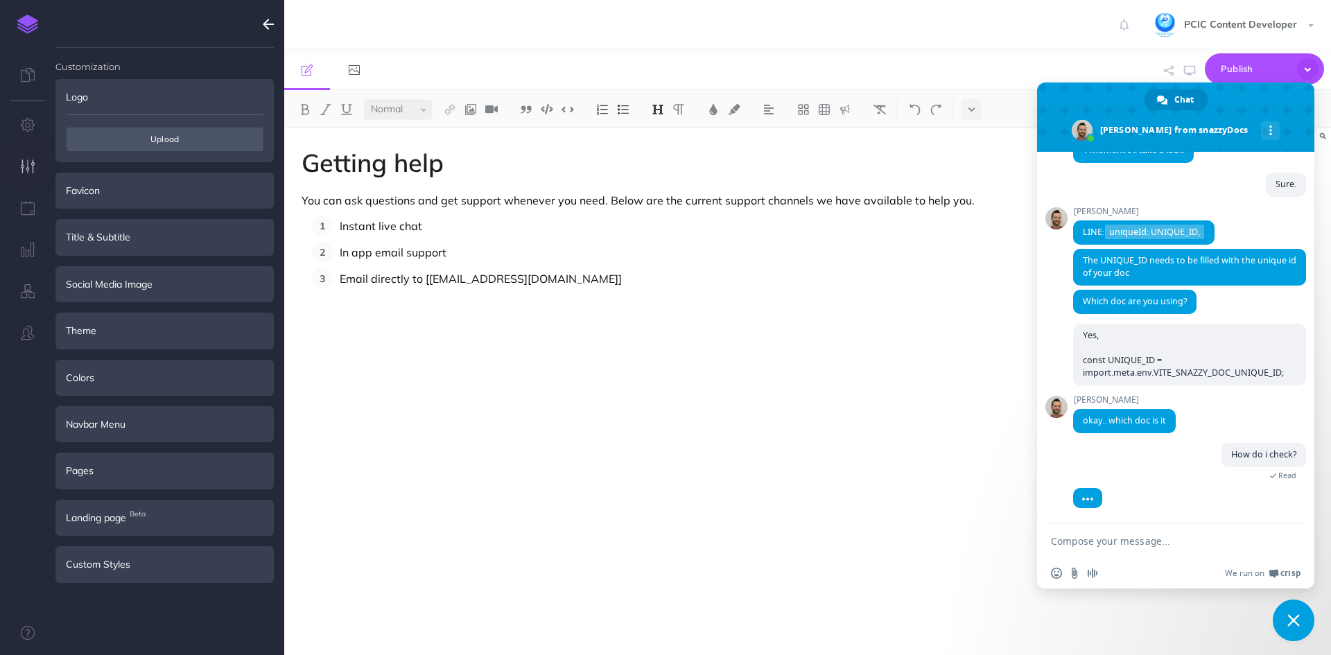
scroll to position [1147, 0]
click at [261, 23] on button "button" at bounding box center [268, 24] width 32 height 49
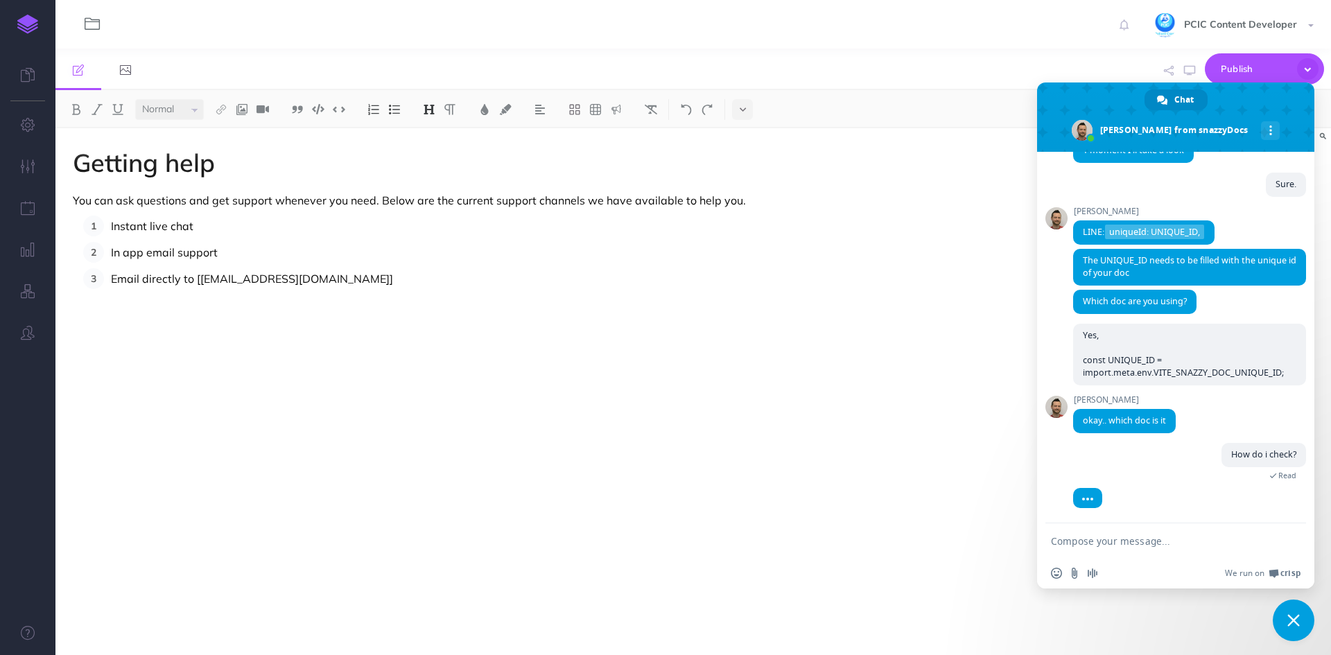
click at [89, 22] on icon "button" at bounding box center [92, 24] width 15 height 16
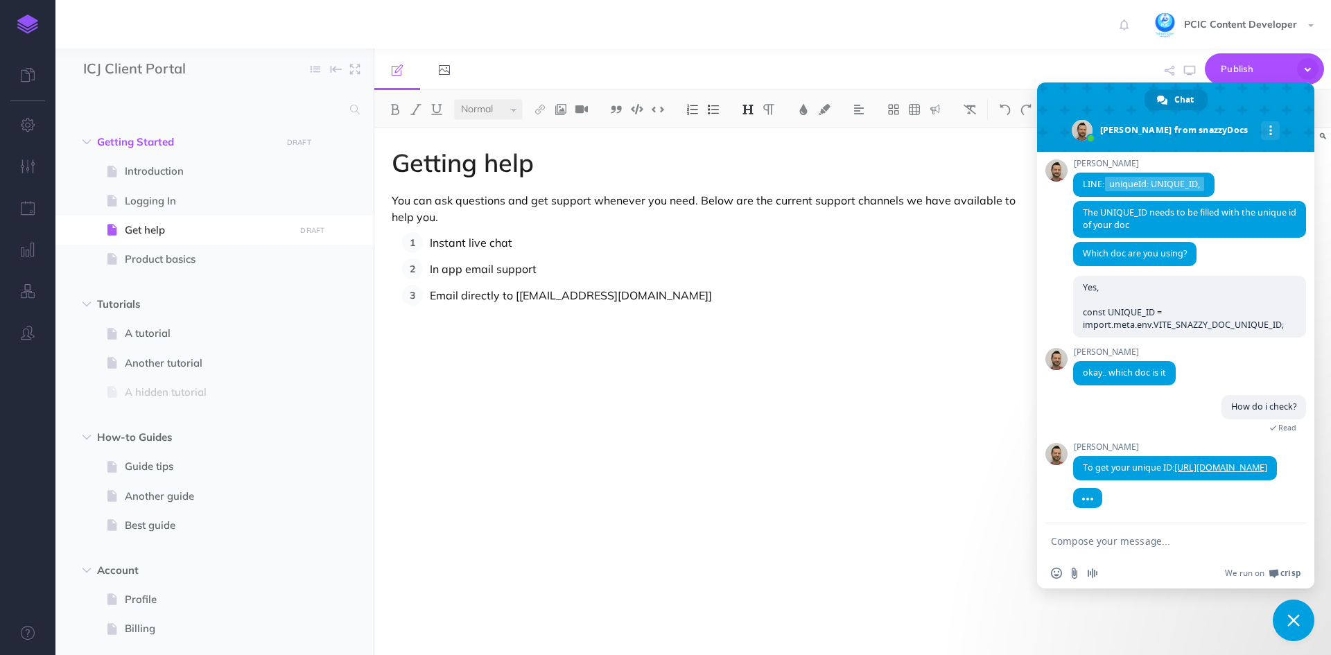
scroll to position [1218, 0]
click at [1146, 541] on textarea "Compose your message..." at bounding box center [1160, 541] width 219 height 12
type textarea "ohh, you mean do you need uniqueId?"
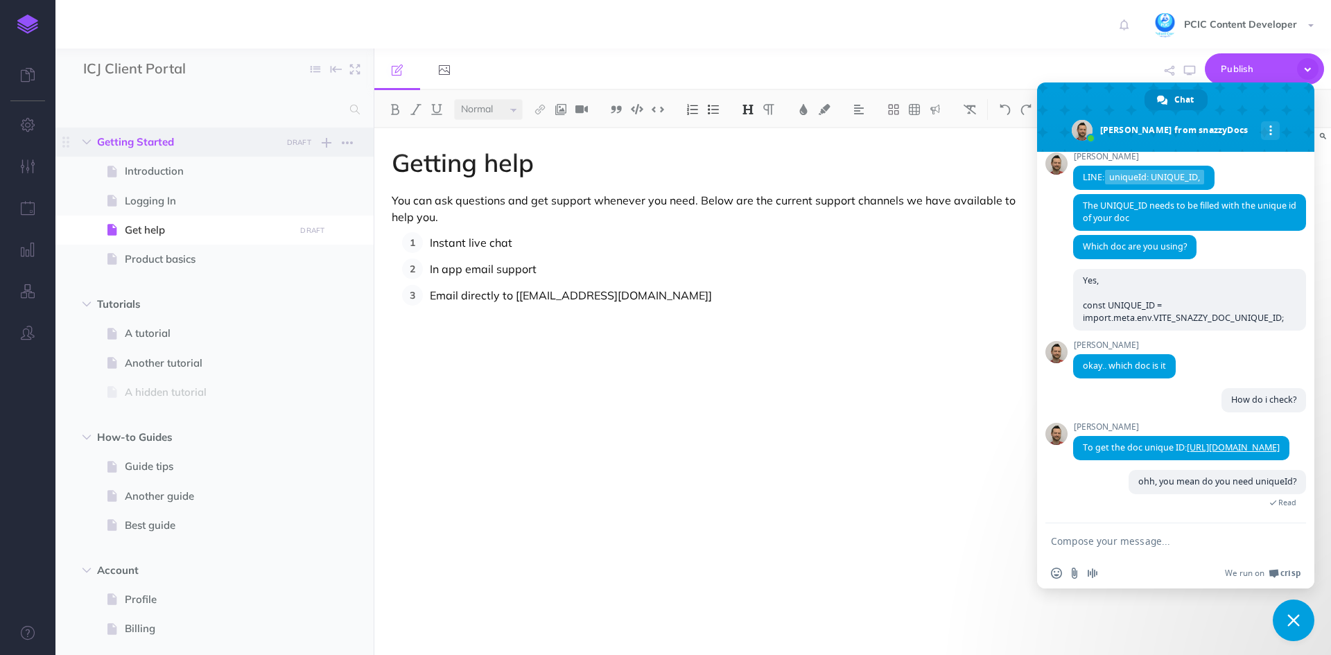
scroll to position [1238, 0]
click at [1128, 539] on textarea "Compose your message..." at bounding box center [1160, 541] width 219 height 12
paste textarea "1z7dv17Ga0knceeT"
type textarea "1z7dv17Ga0knceeT"
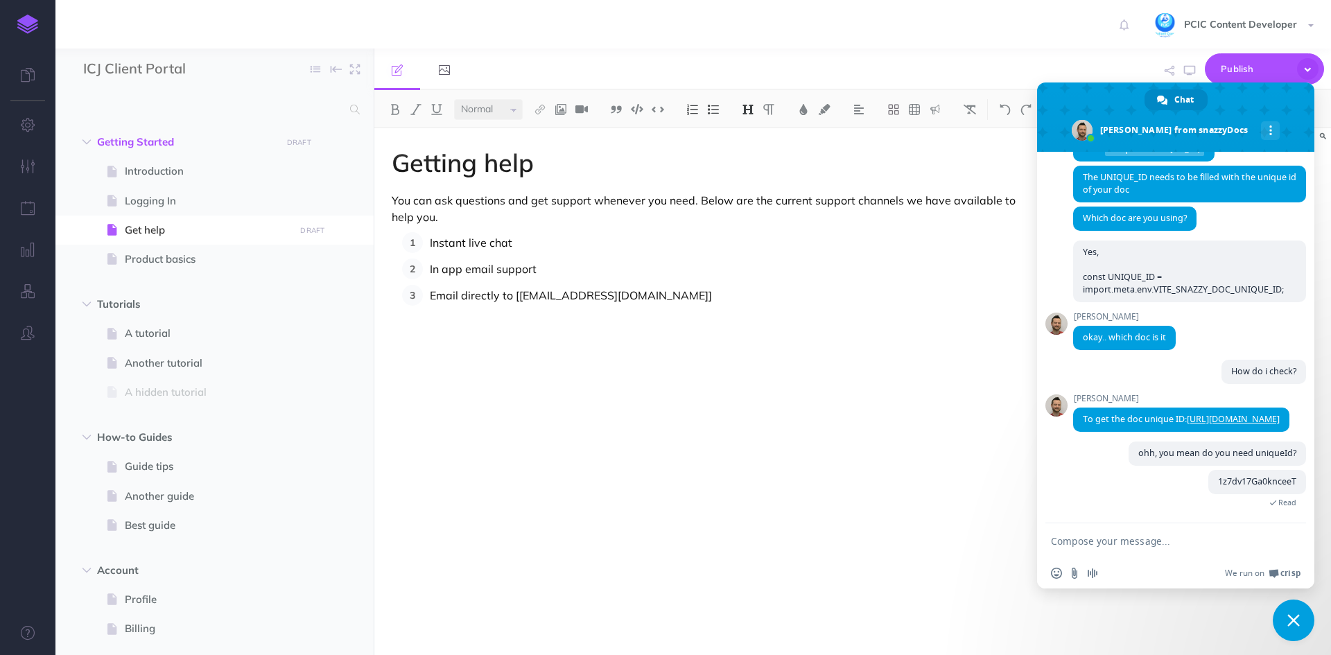
scroll to position [1266, 0]
click at [1128, 539] on textarea "Compose your message..." at bounding box center [1160, 541] width 219 height 12
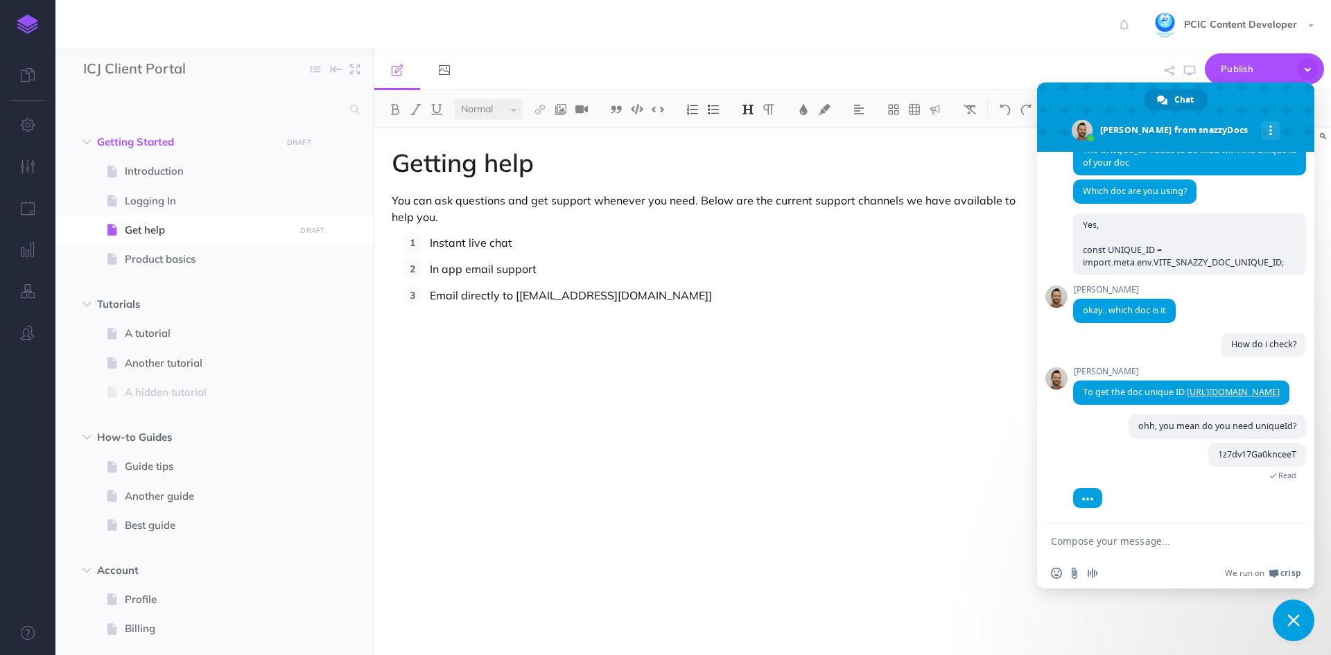
click at [1128, 539] on textarea "Compose your message..." at bounding box center [1160, 541] width 219 height 12
click at [1126, 538] on textarea "Compose your message..." at bounding box center [1160, 541] width 219 height 12
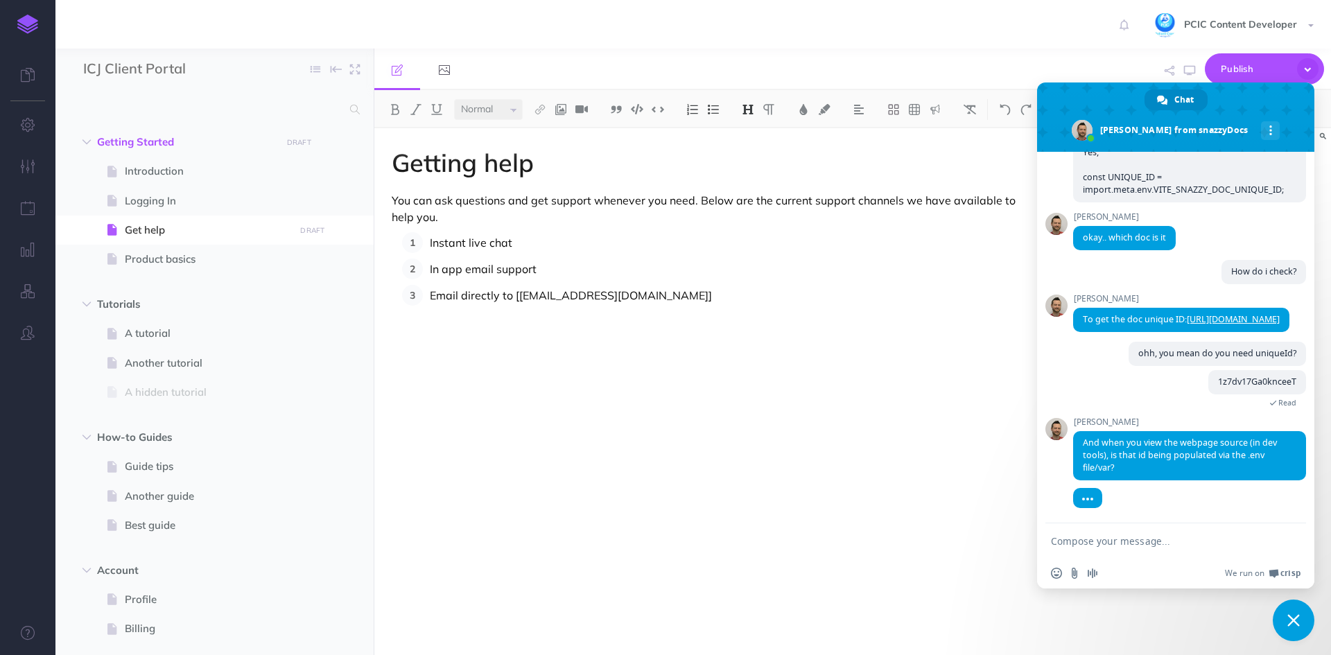
scroll to position [1366, 0]
type textarea ".env"
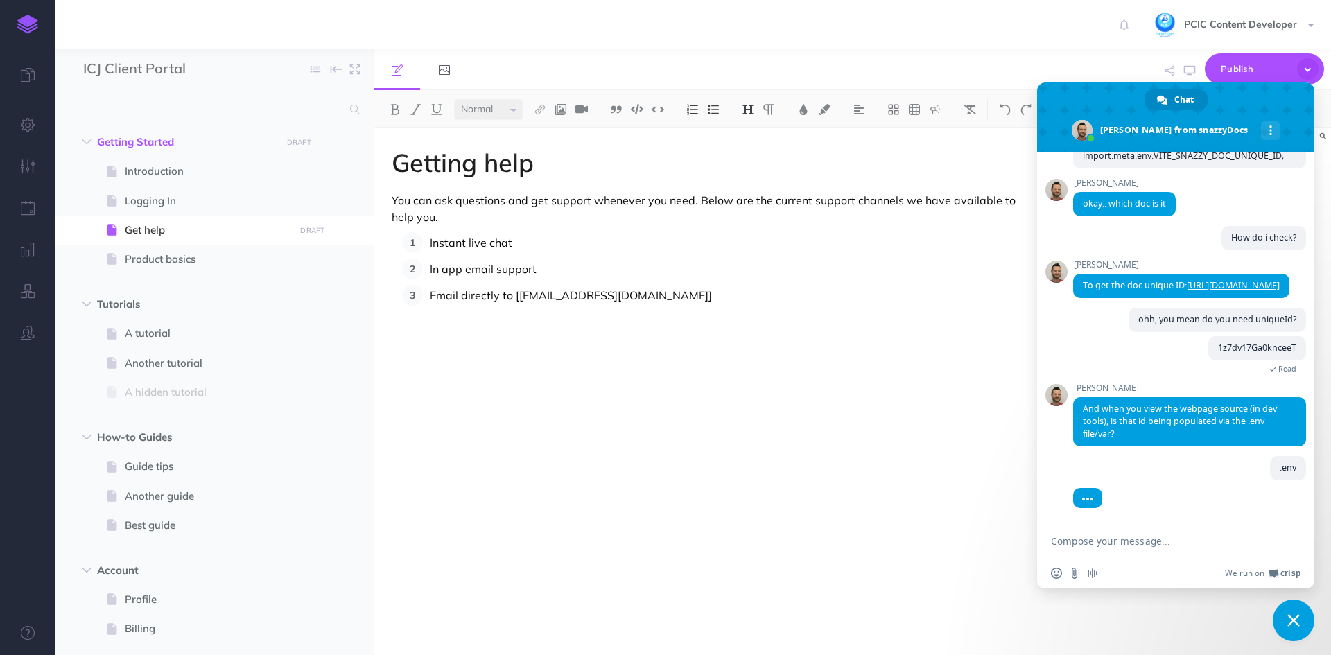
scroll to position [1400, 0]
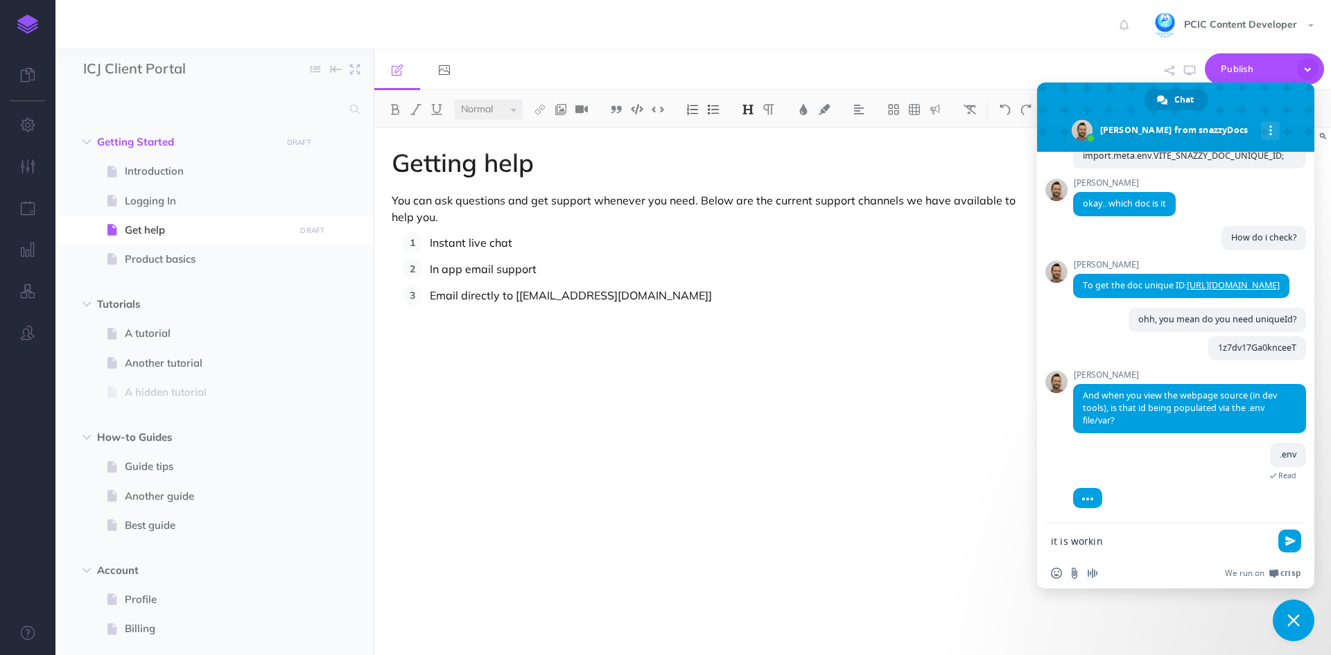
type textarea "it is working"
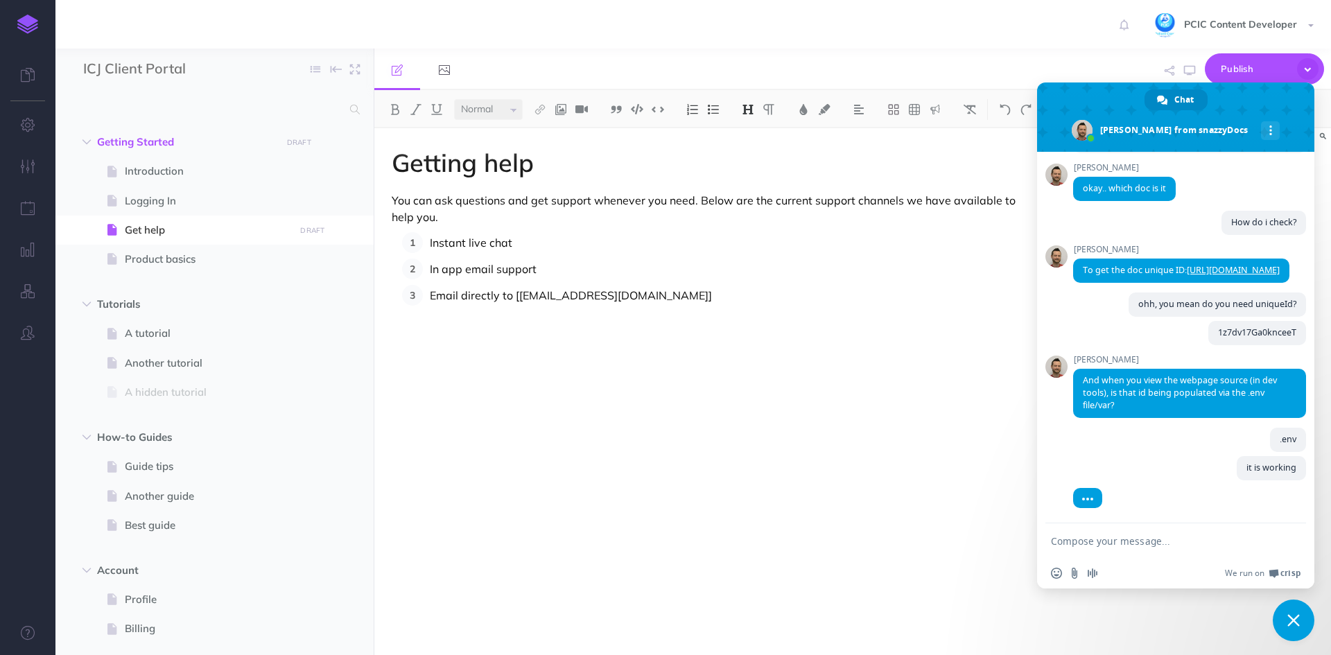
scroll to position [1428, 0]
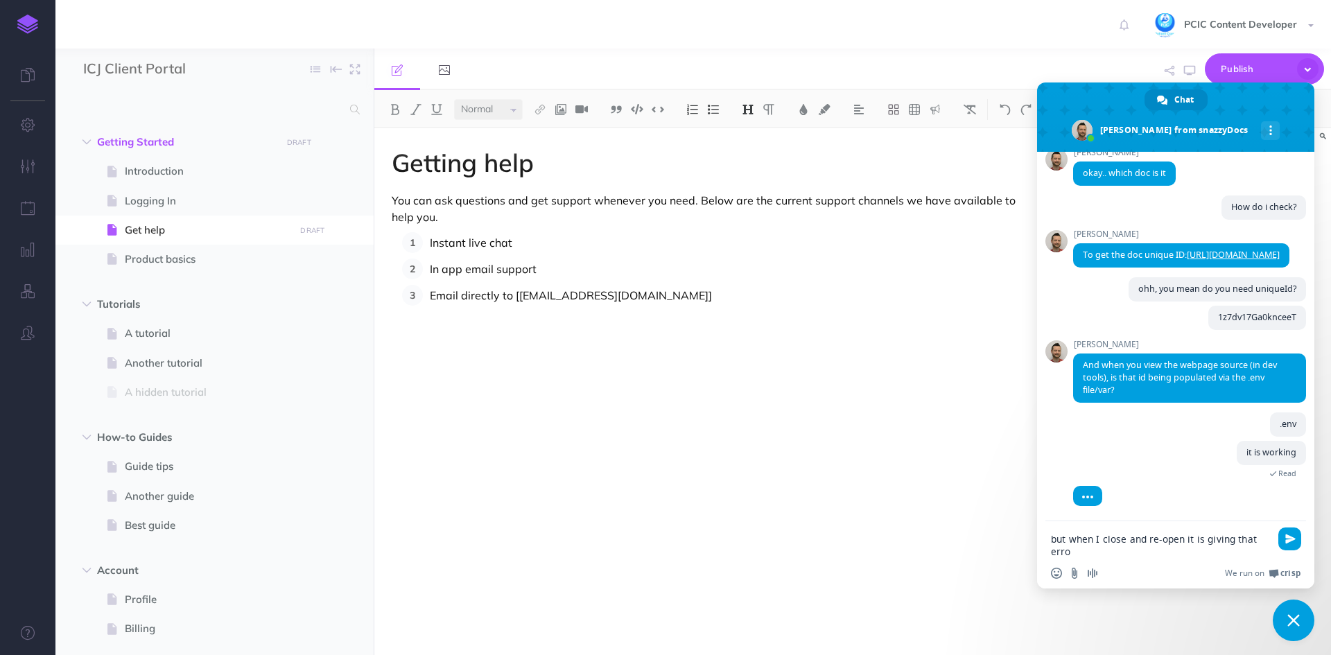
type textarea "but when I close and re-open it is giving that error"
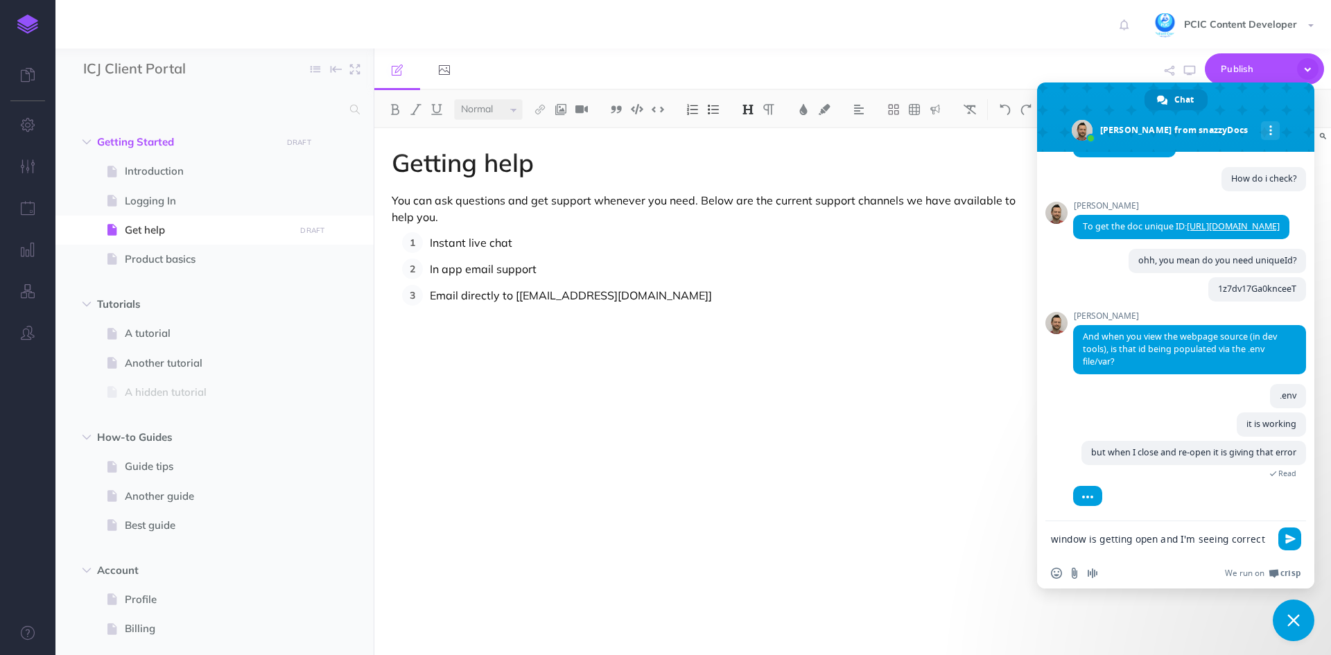
scroll to position [1471, 0]
type textarea "window is getting open and I'm seeing correct page as well"
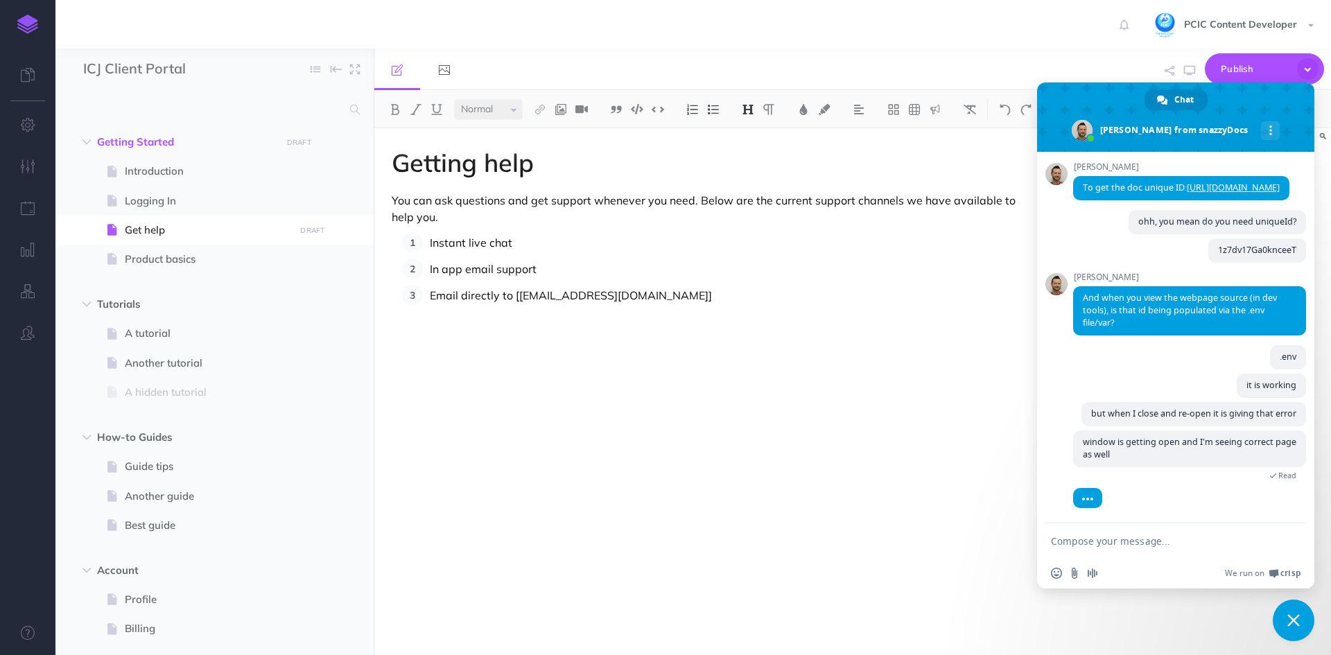
scroll to position [1531, 0]
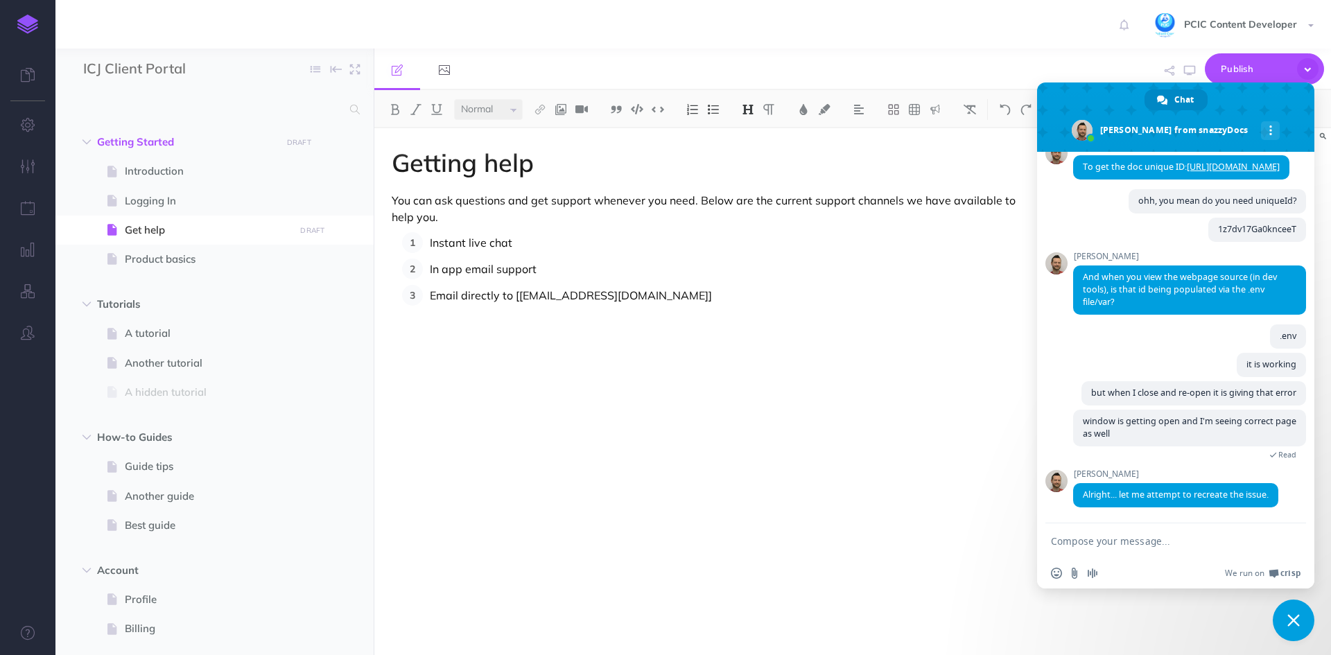
click at [1181, 544] on textarea "Compose your message..." at bounding box center [1160, 541] width 219 height 12
click at [1175, 538] on textarea "Compose your message..." at bounding box center [1160, 541] width 219 height 12
type textarea "Y"
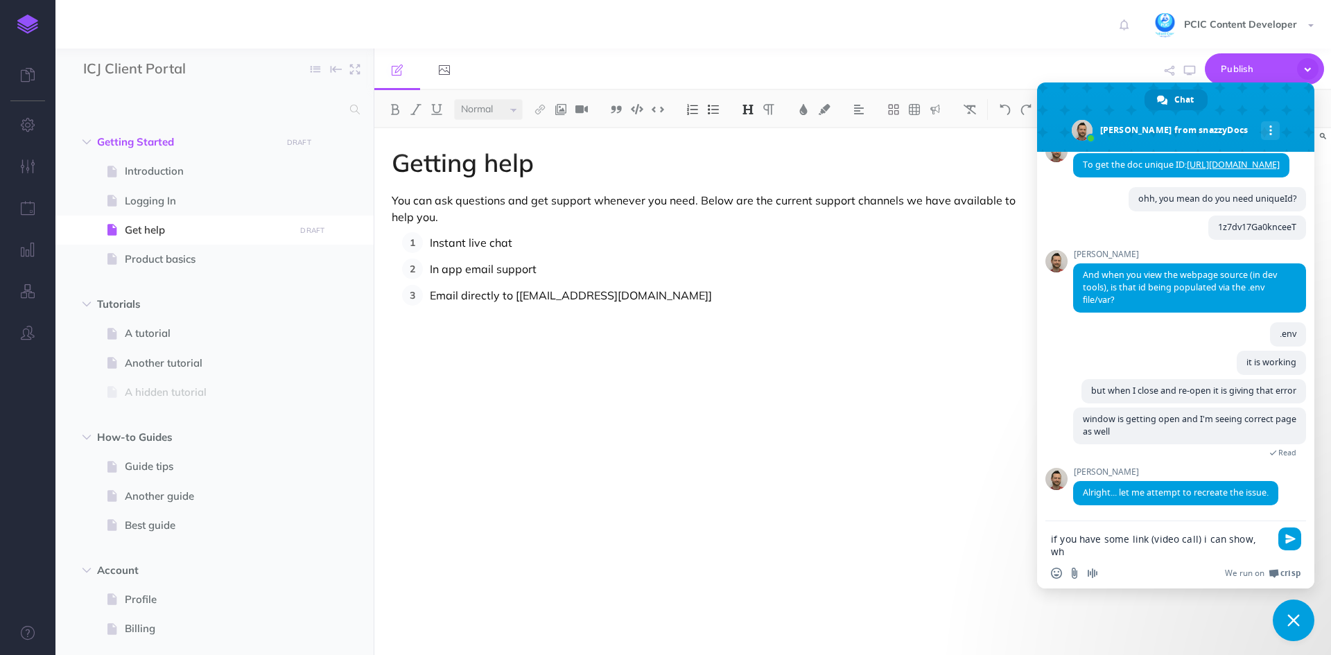
scroll to position [1532, 0]
type textarea "if you have some link (video call) i can show, where it is being generated"
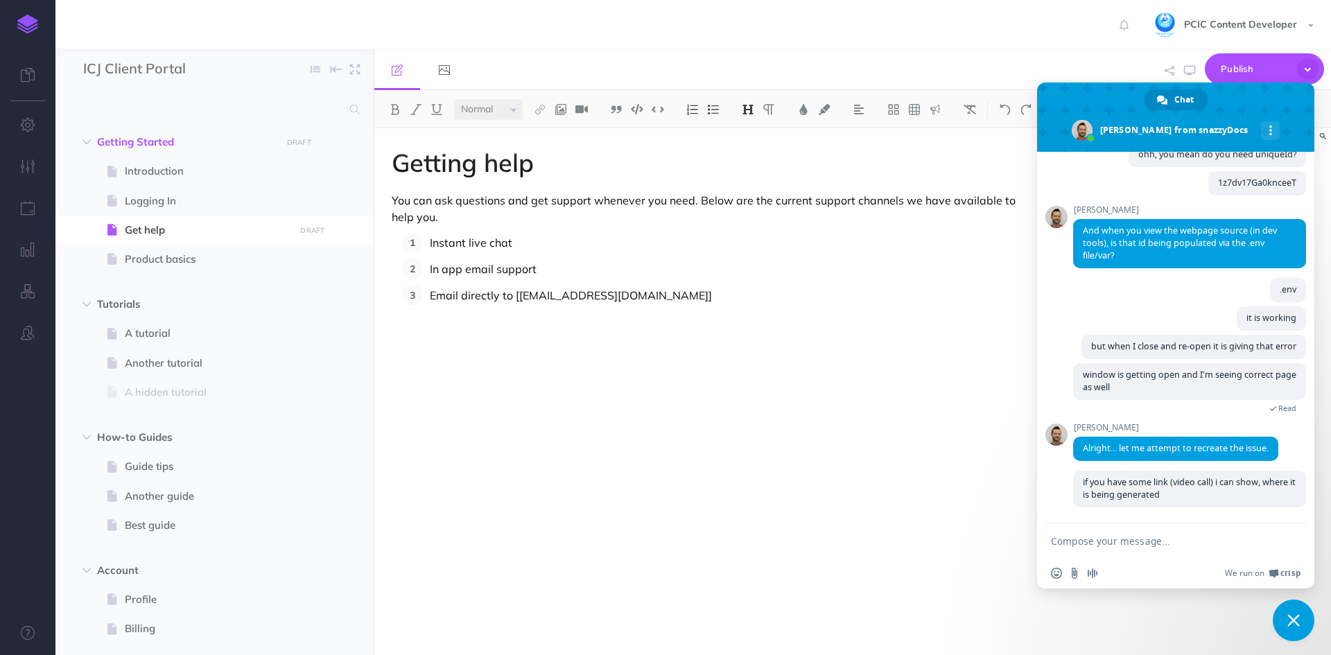
scroll to position [1577, 0]
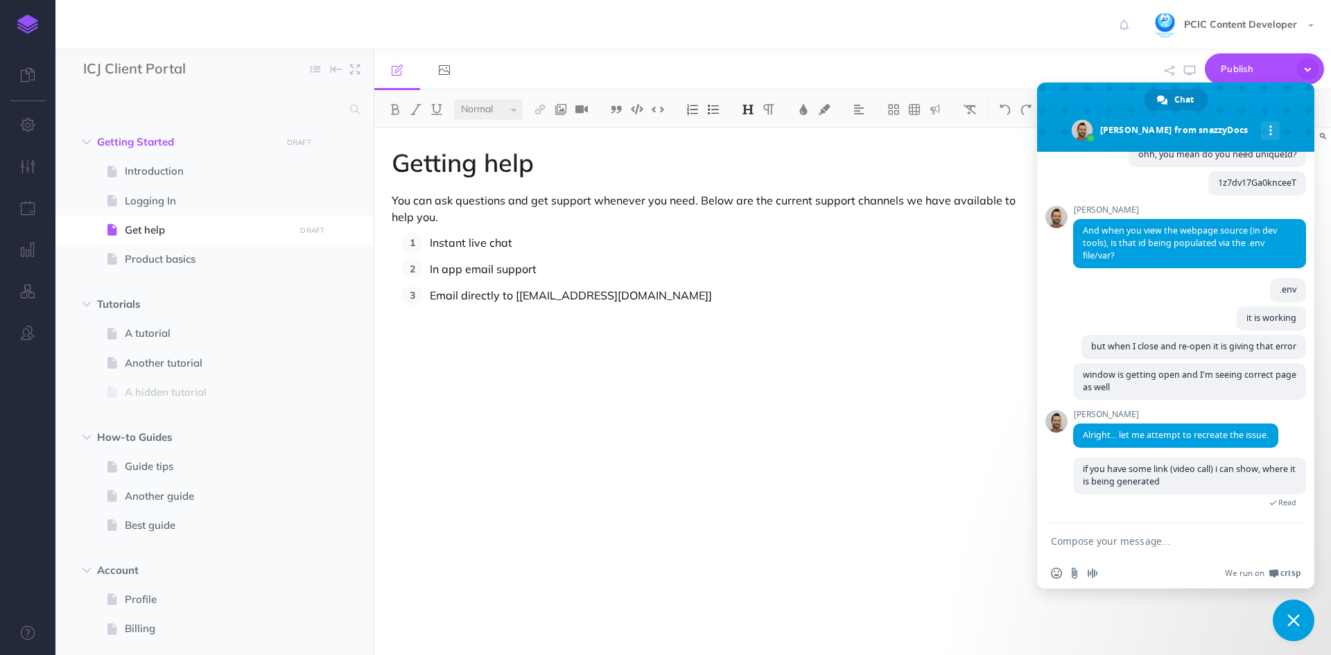
click at [1178, 550] on form at bounding box center [1160, 541] width 219 height 37
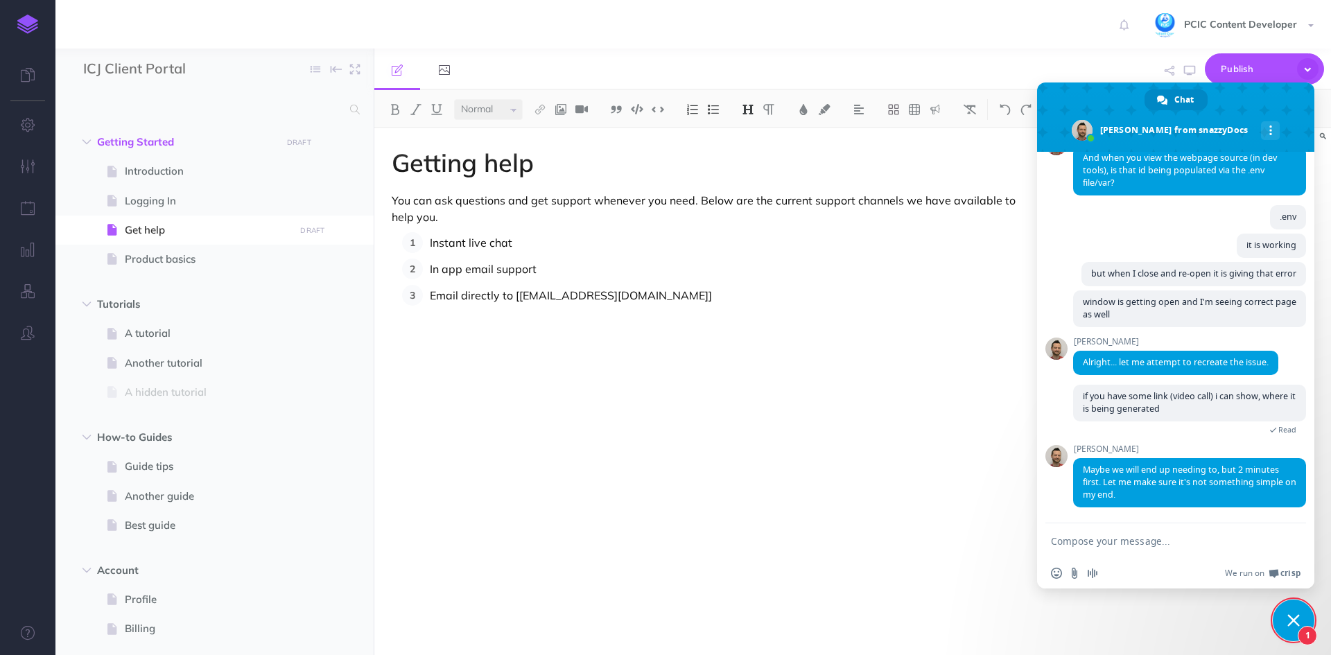
scroll to position [1650, 0]
click at [1200, 541] on textarea "Compose your message..." at bounding box center [1160, 541] width 219 height 12
type textarea "Sure"
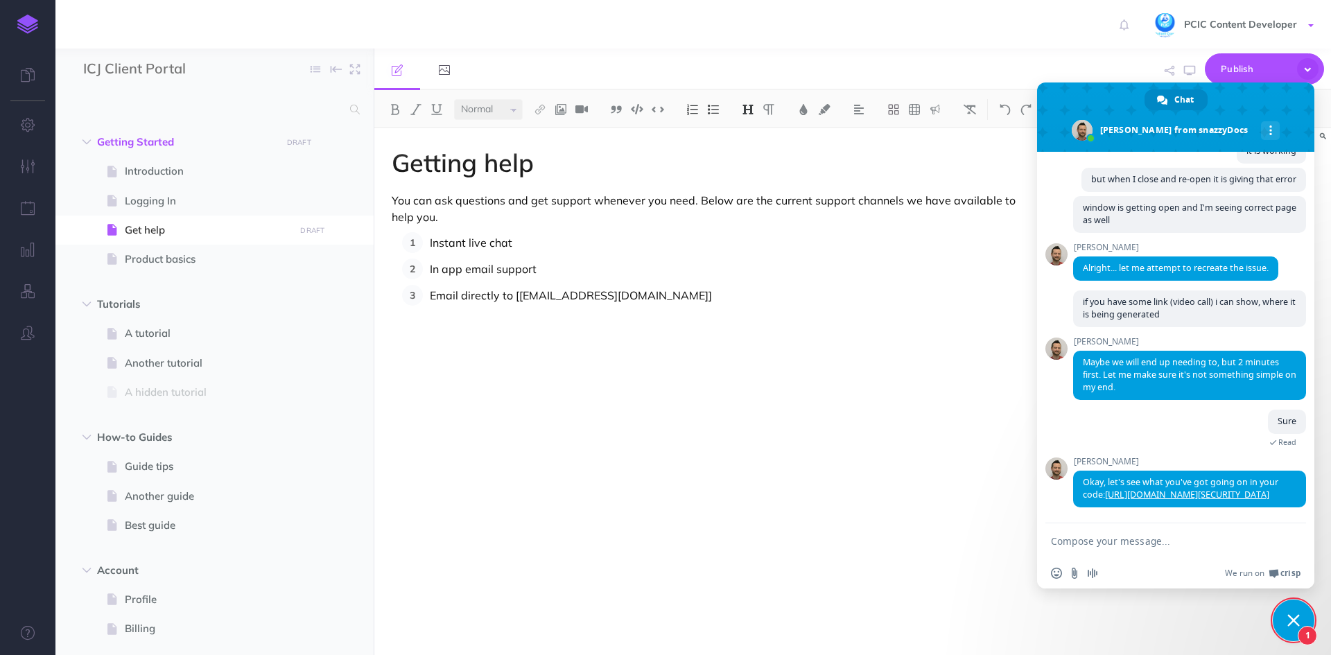
scroll to position [1757, 0]
click at [1223, 489] on link "[URL][DOMAIN_NAME][SECURITY_DATA]" at bounding box center [1187, 495] width 164 height 12
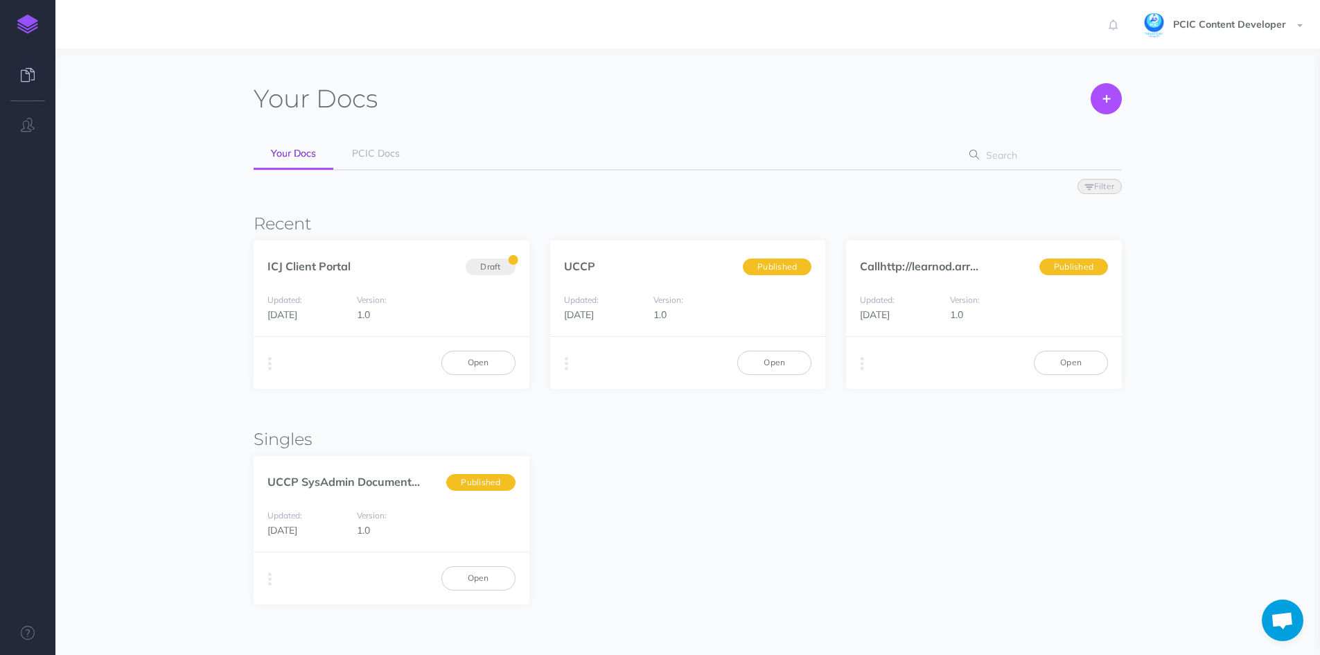
scroll to position [1097, 0]
click at [268, 363] on icon "button" at bounding box center [269, 363] width 3 height 19
click at [328, 438] on button "Advanced" at bounding box center [340, 441] width 173 height 24
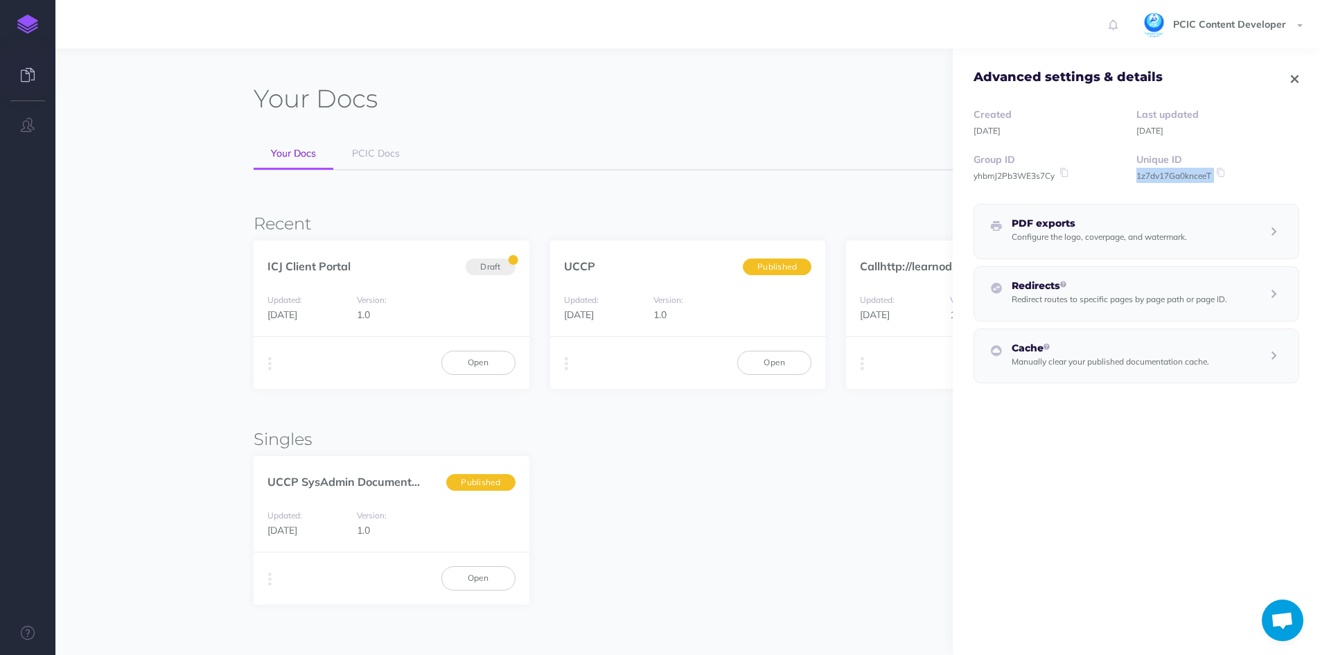
drag, startPoint x: 1211, startPoint y: 176, endPoint x: 1134, endPoint y: 172, distance: 77.0
click at [1137, 172] on div "Unique ID 1z7dv17Ga0knceeT" at bounding box center [1218, 167] width 163 height 31
click at [1291, 79] on icon "button" at bounding box center [1295, 79] width 8 height 10
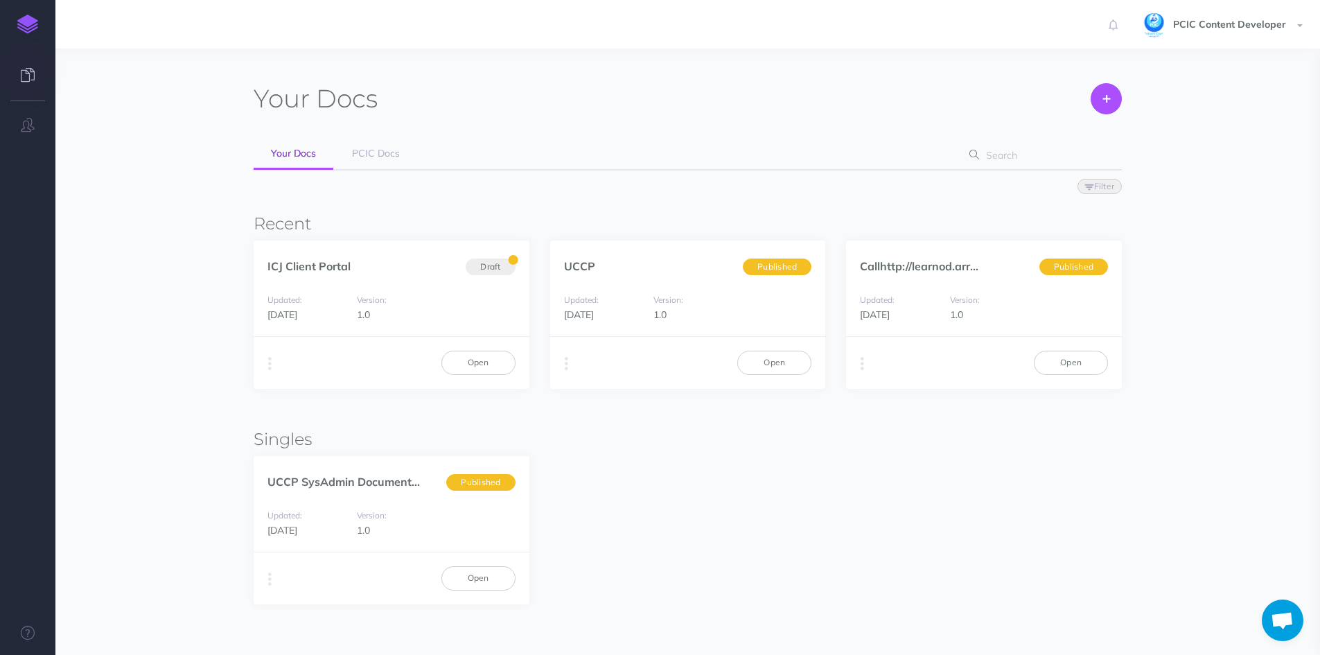
scroll to position [1147, 0]
click at [1103, 102] on icon at bounding box center [1106, 99] width 7 height 30
click at [961, 98] on icon "button" at bounding box center [959, 97] width 21 height 21
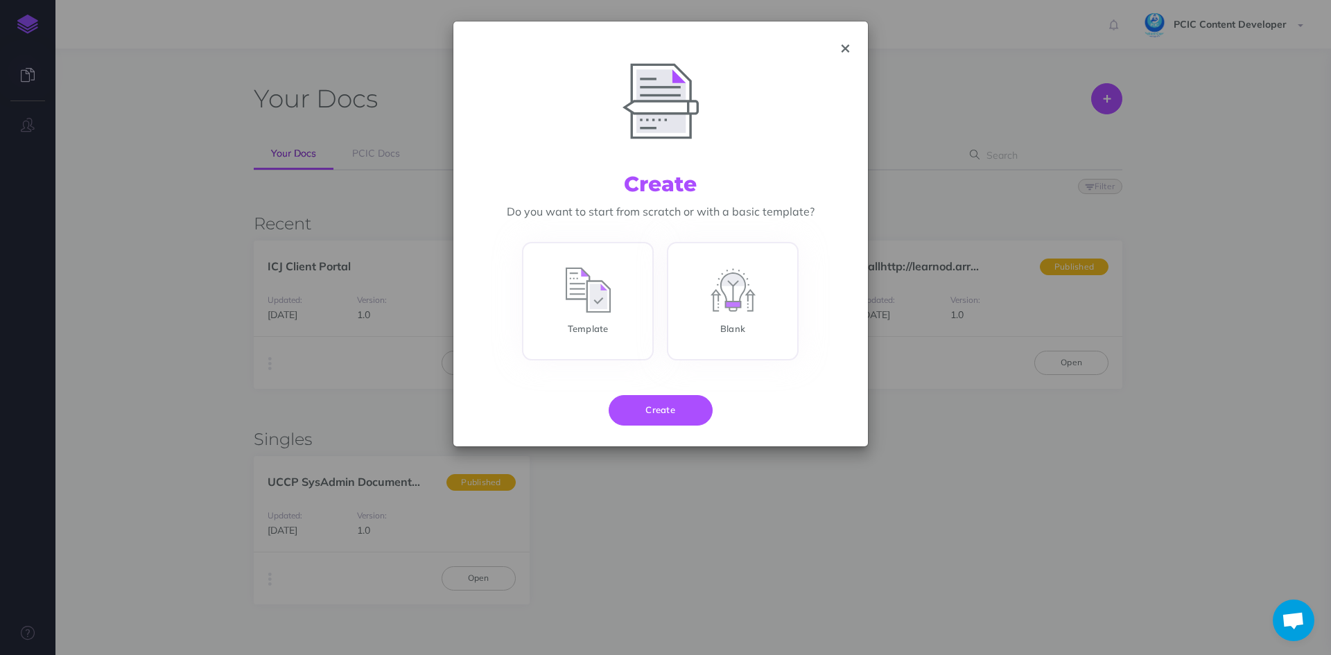
click at [847, 44] on icon "button" at bounding box center [845, 49] width 8 height 10
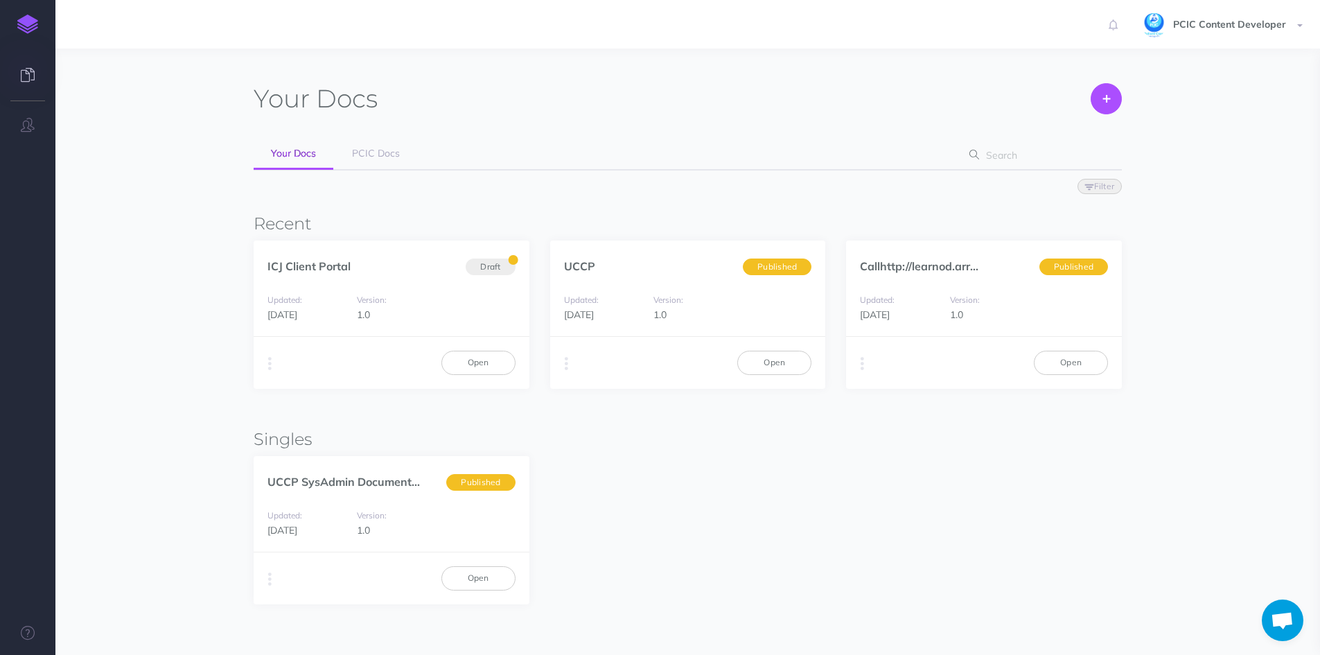
scroll to position [1238, 0]
click at [272, 369] on button "button" at bounding box center [269, 363] width 13 height 21
click at [322, 441] on button "Advanced" at bounding box center [340, 441] width 173 height 24
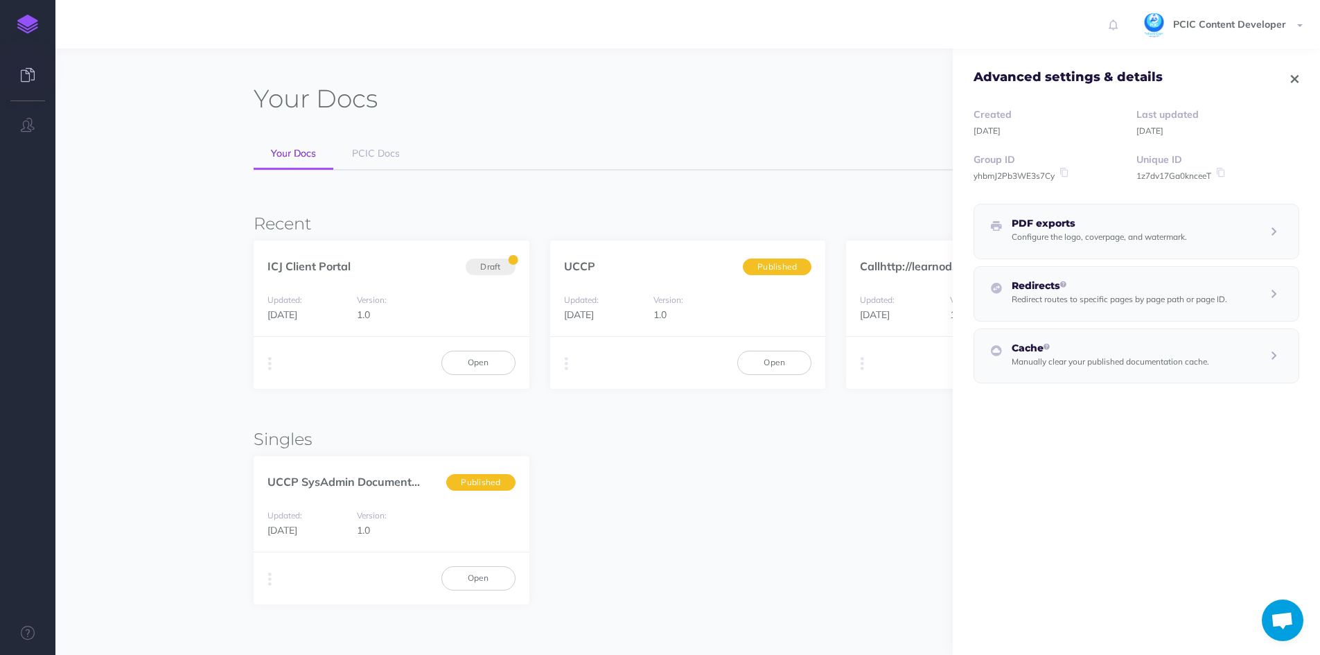
click at [1220, 170] on icon at bounding box center [1220, 173] width 12 height 10
type textarea "window is getting open and I'm seeing correct page"
type textarea "if you have some link (video call) i can show, where it is being genrated"
